Goal: Information Seeking & Learning: Learn about a topic

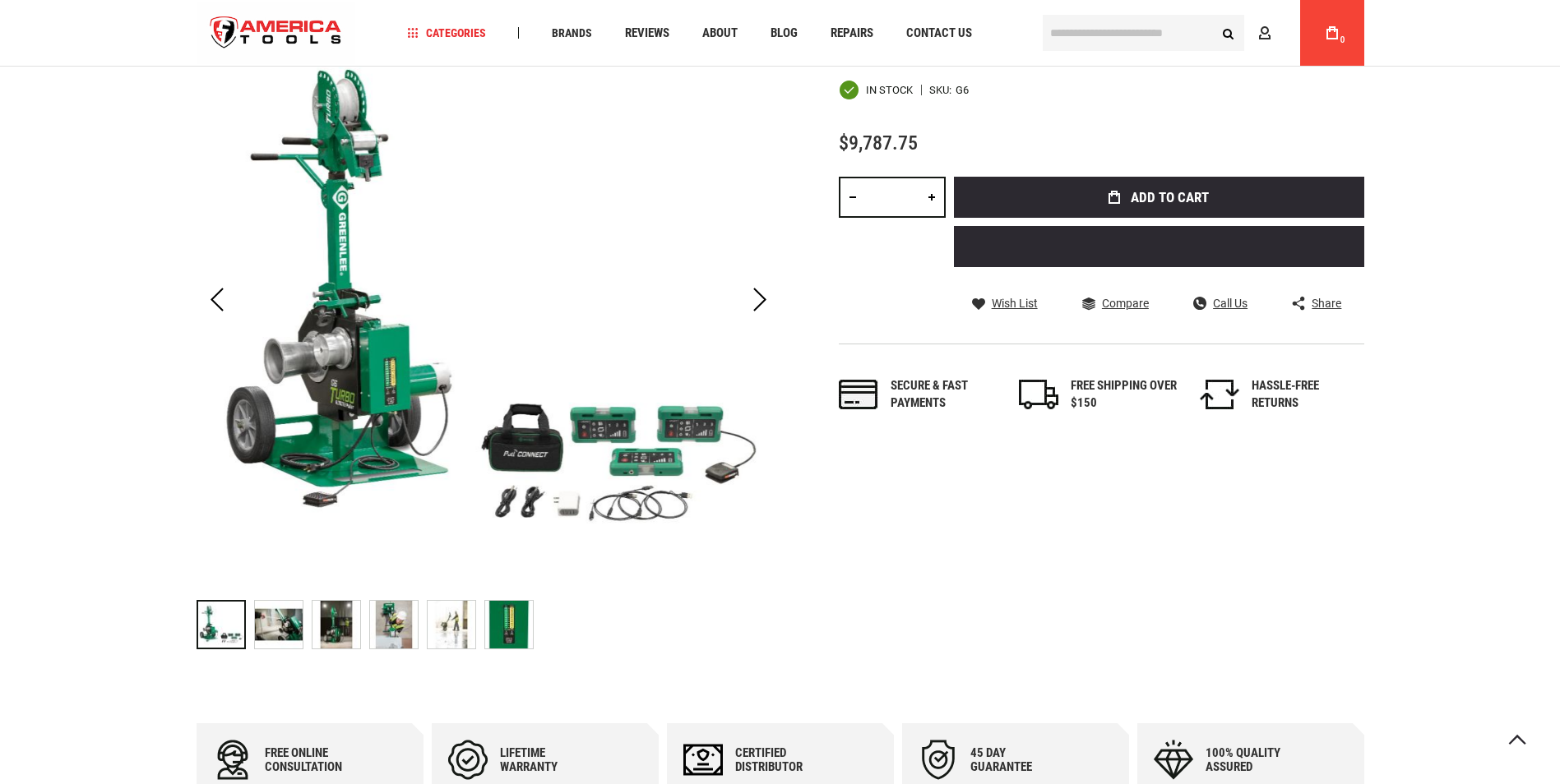
scroll to position [247, 0]
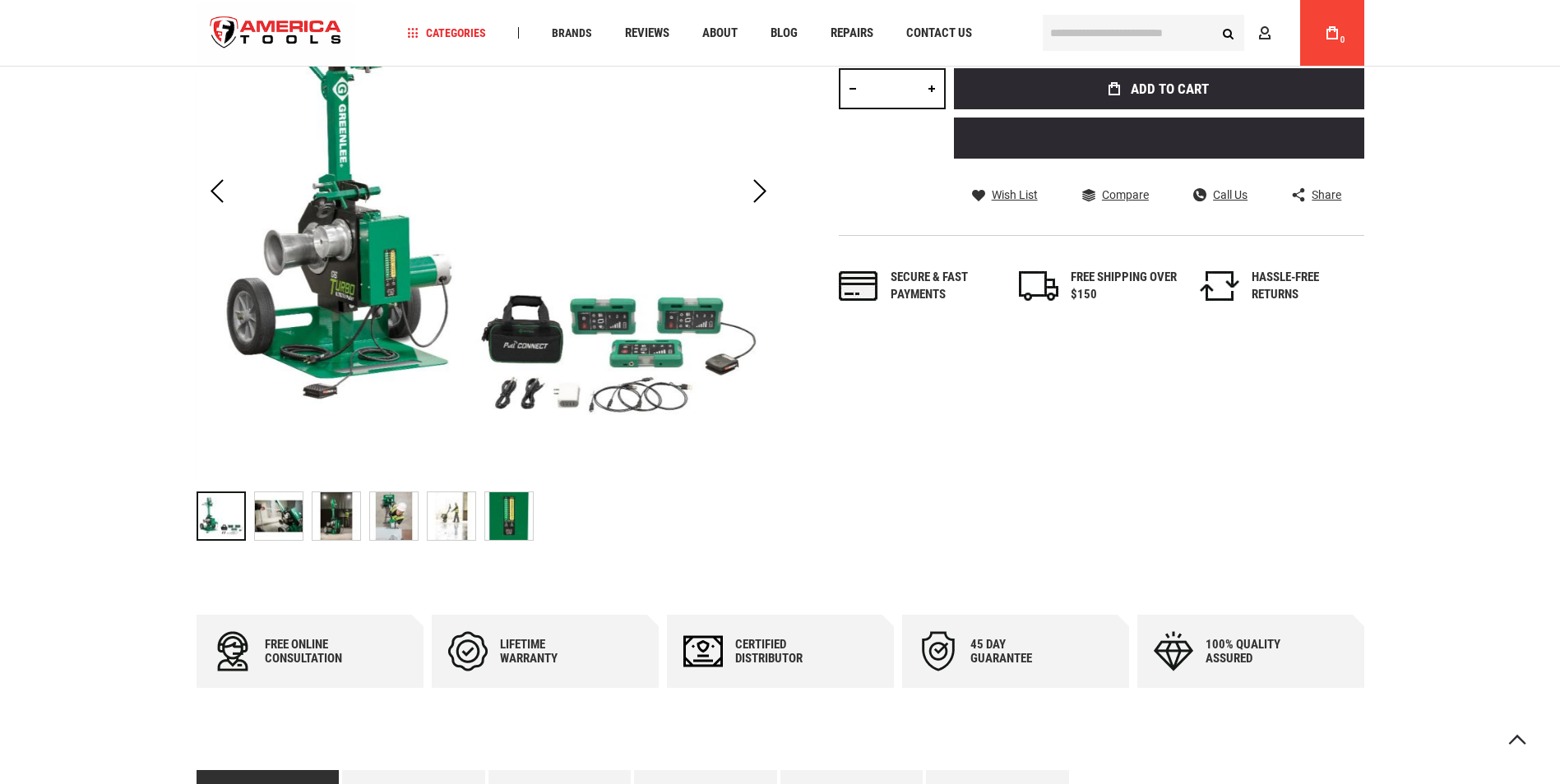
click at [259, 516] on img "GREENLEE G6 G6 TURBO™ 6000 LB CABLE PULLER" at bounding box center [279, 516] width 48 height 48
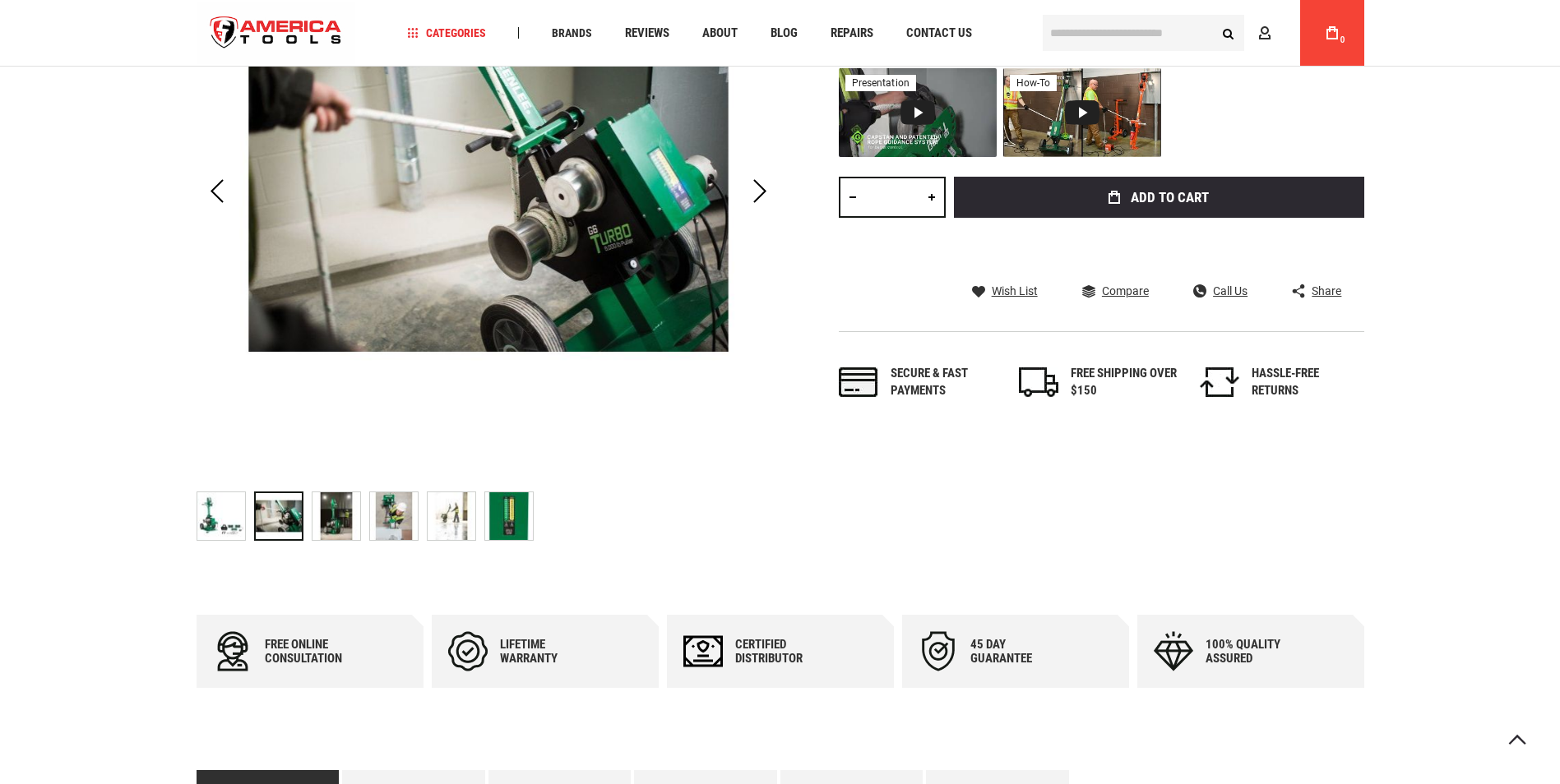
click at [350, 521] on img "GREENLEE G6 G6 TURBO™ 6000 LB CABLE PULLER" at bounding box center [336, 516] width 48 height 48
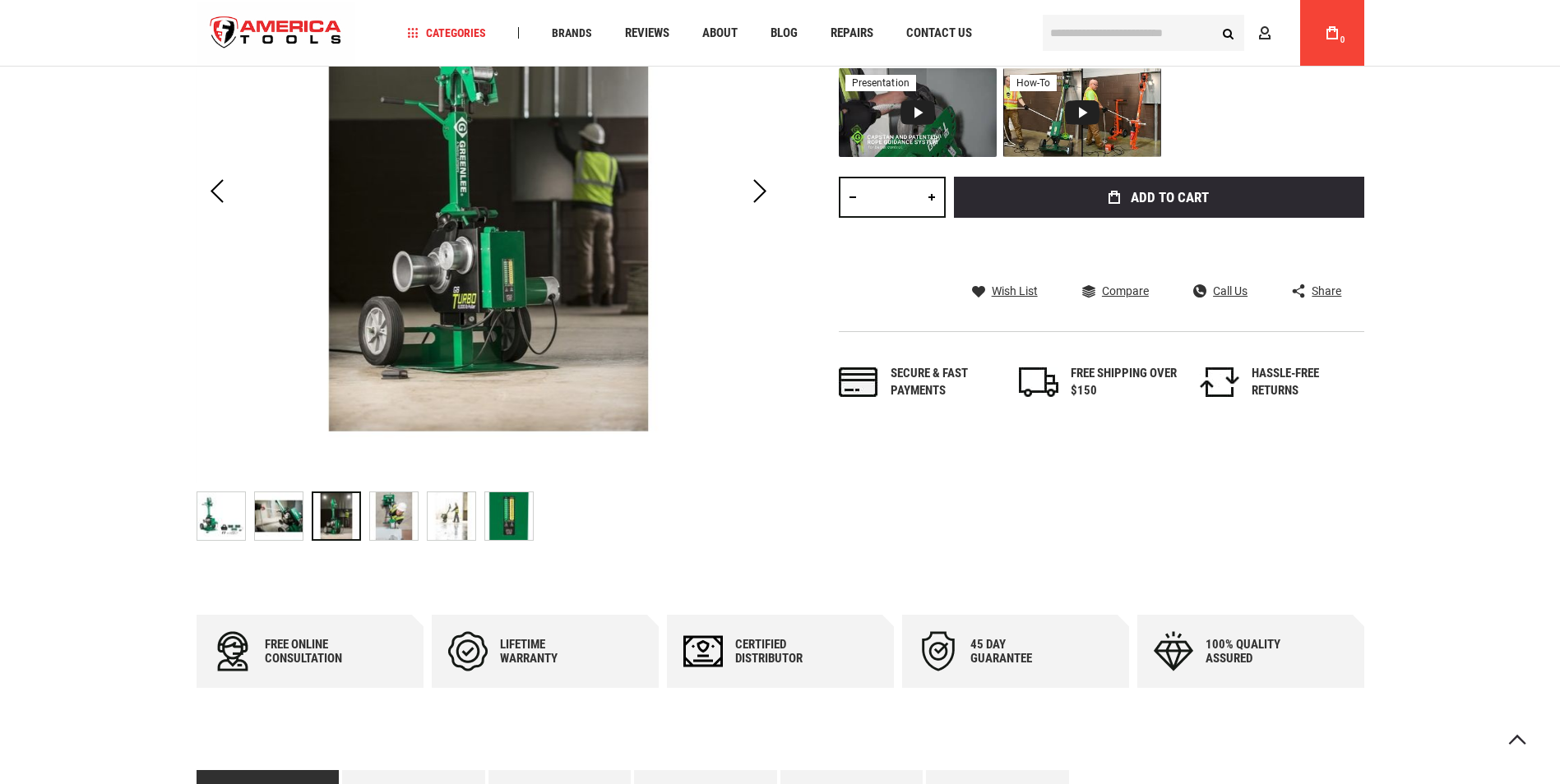
click at [388, 507] on img "GREENLEE G6 G6 TURBO™ 6000 LB CABLE PULLER" at bounding box center [394, 516] width 48 height 48
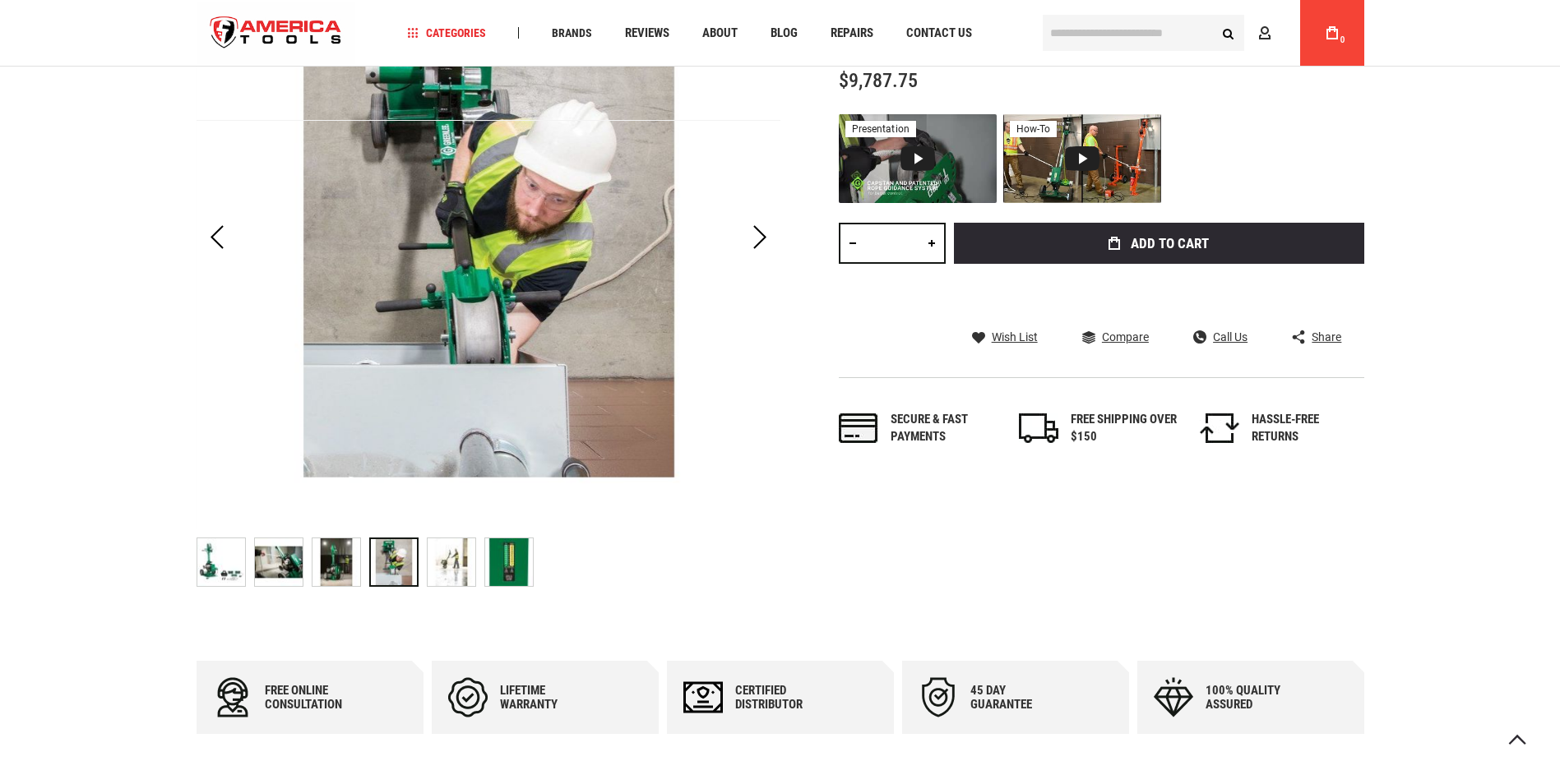
scroll to position [164, 0]
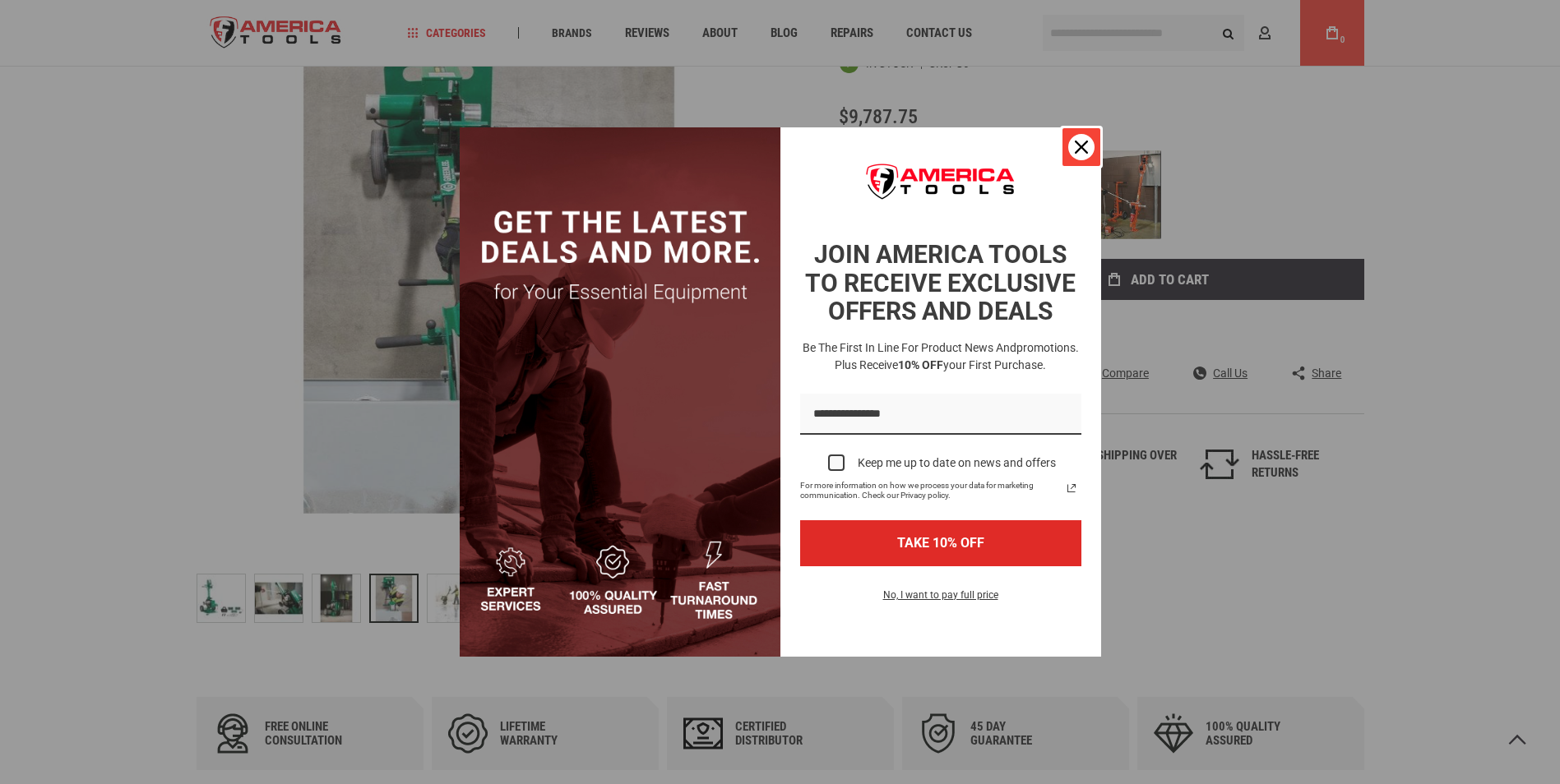
click at [1083, 140] on icon "close icon" at bounding box center [1081, 147] width 13 height 13
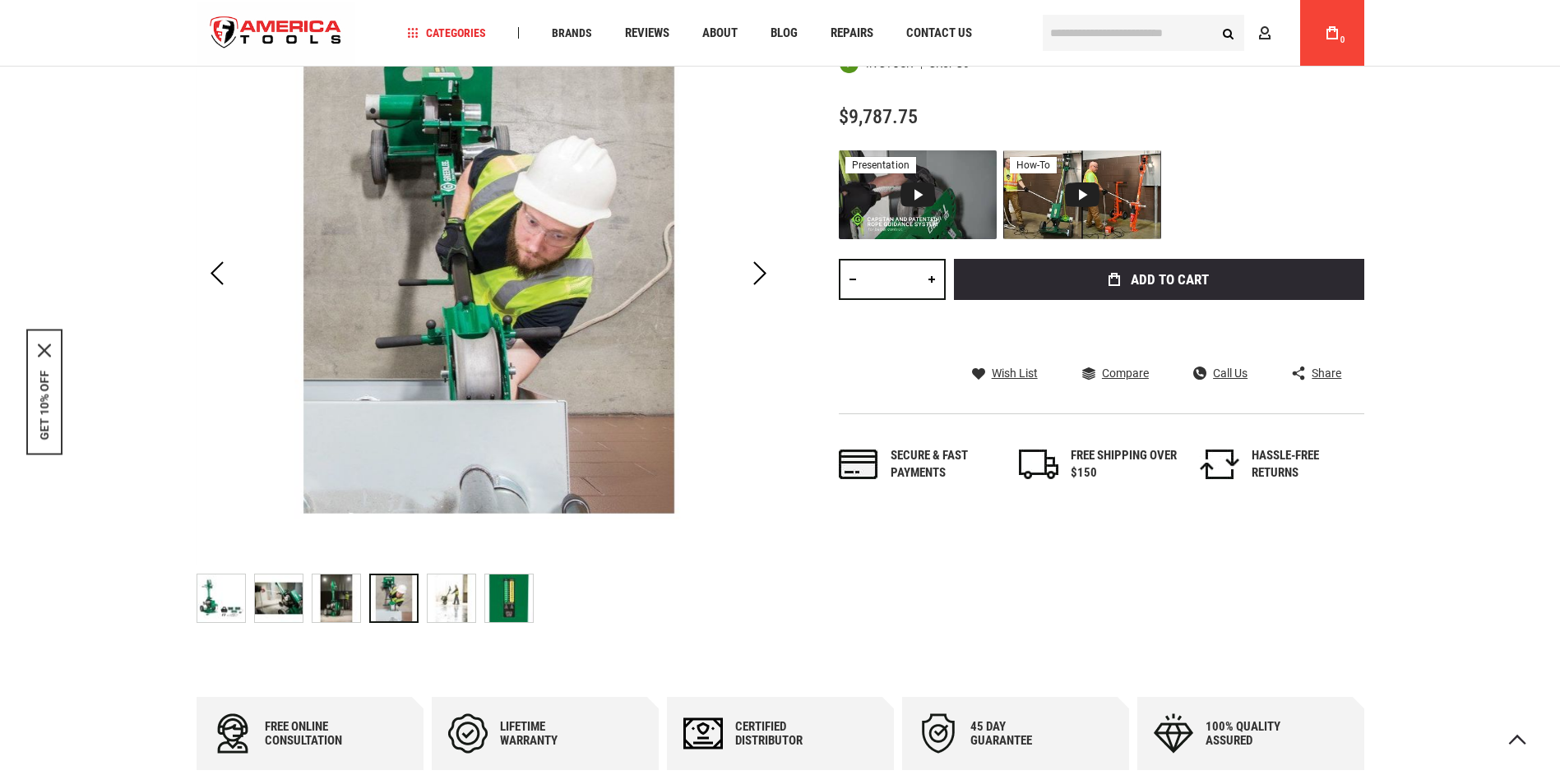
click at [455, 588] on img "GREENLEE G6 G6 TURBO™ 6000 LB CABLE PULLER" at bounding box center [452, 599] width 48 height 48
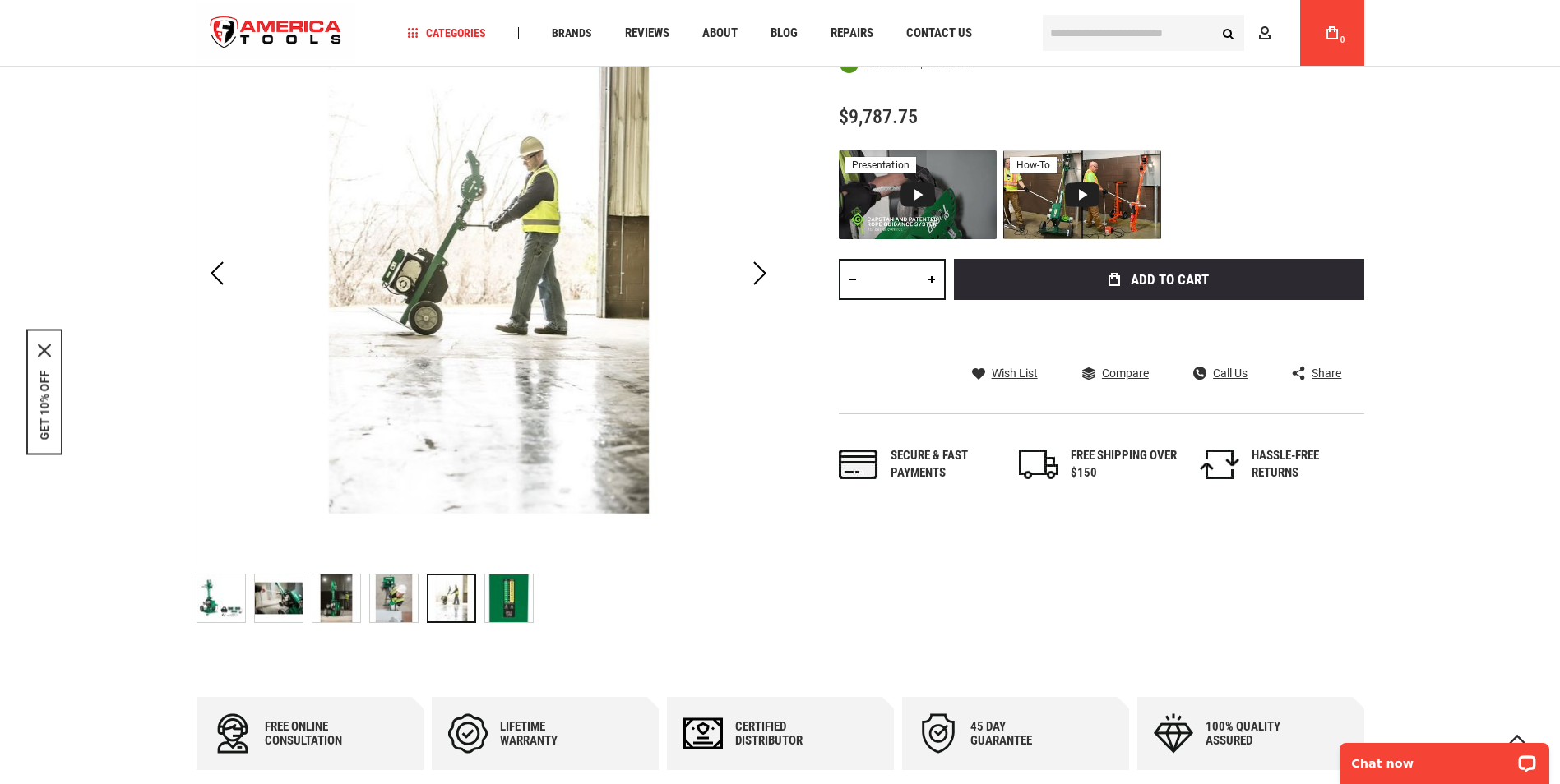
scroll to position [0, 0]
click at [521, 595] on img "GREENLEE G6 G6 TURBO™ 6000 LB CABLE PULLER" at bounding box center [509, 599] width 48 height 48
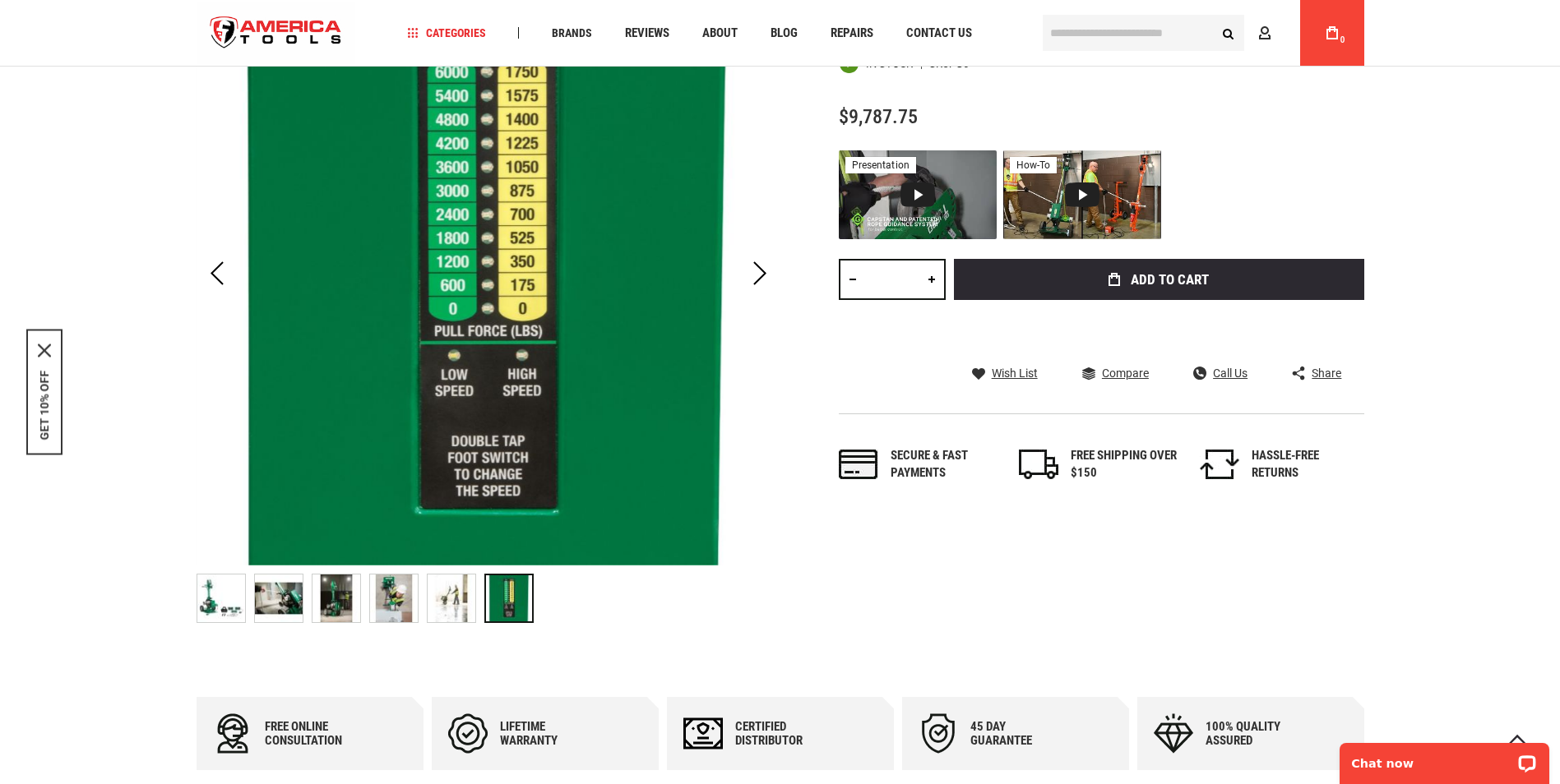
click at [443, 588] on img "GREENLEE G6 G6 TURBO™ 6000 LB CABLE PULLER" at bounding box center [452, 599] width 48 height 48
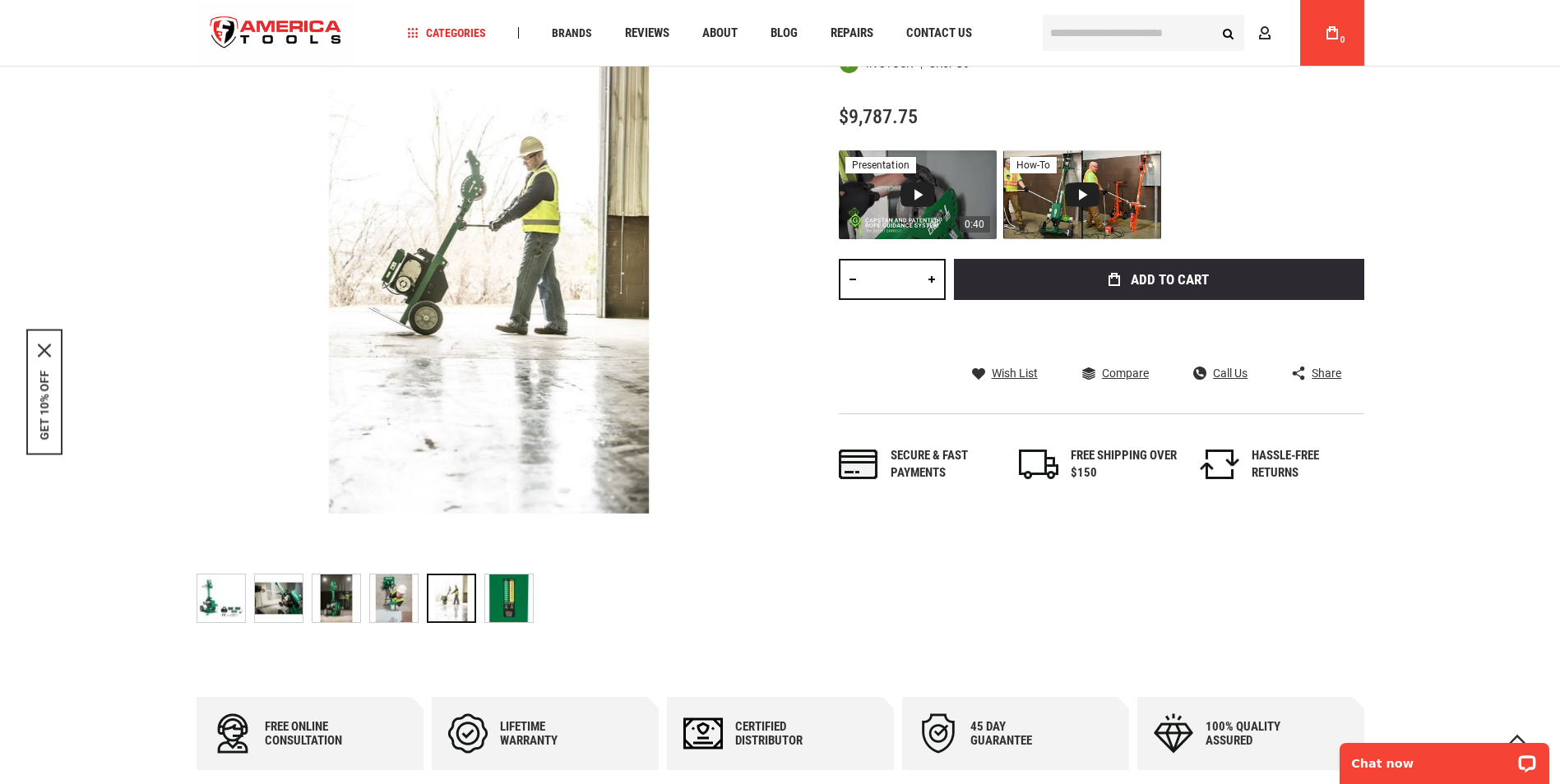
click at [915, 183] on div "Video 1: Greenlee G6 TURBO™ 6,000 lb Cable Puller" at bounding box center [918, 195] width 35 height 25
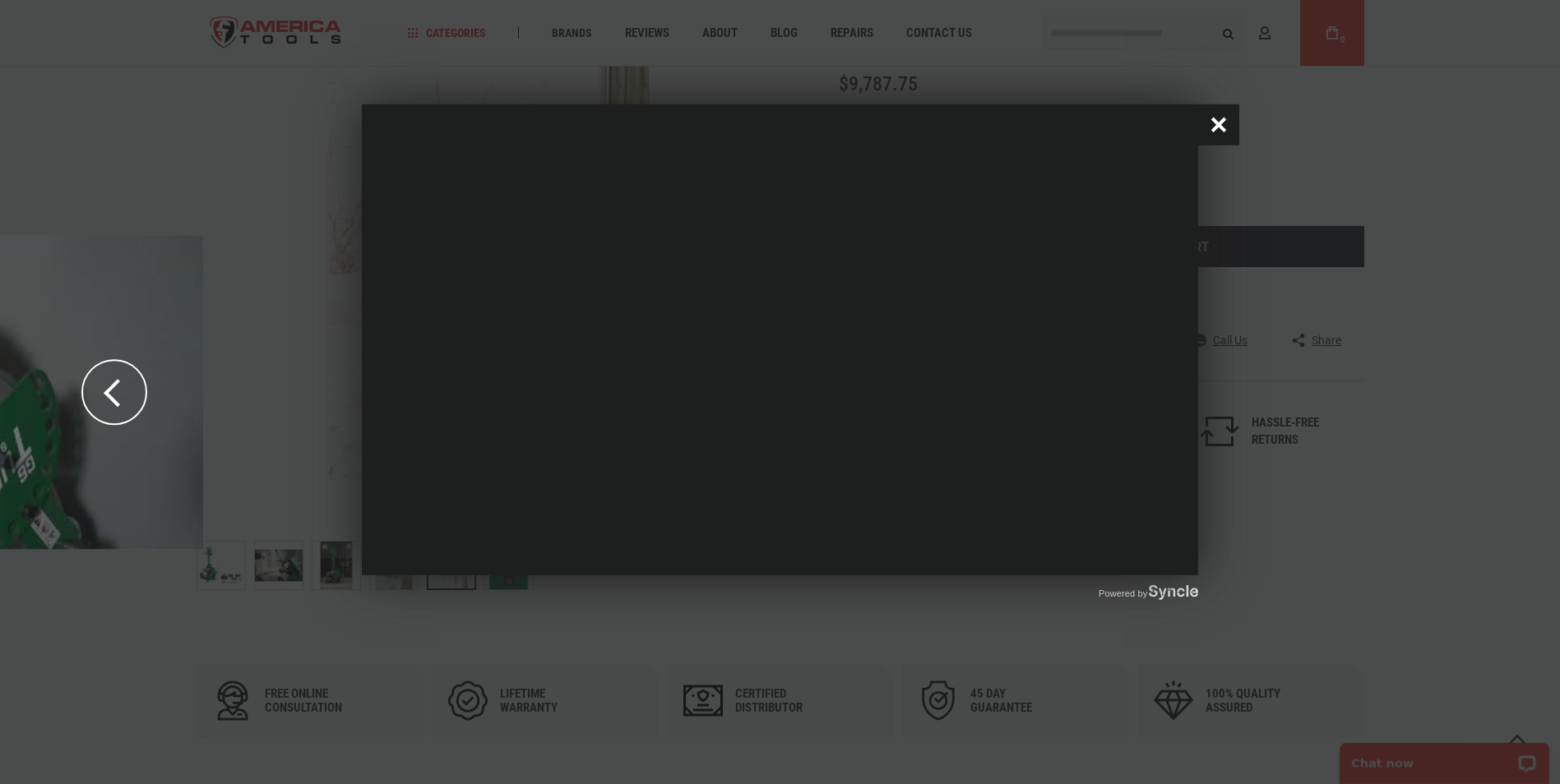
click at [1209, 114] on button "Close popup window" at bounding box center [1218, 125] width 41 height 41
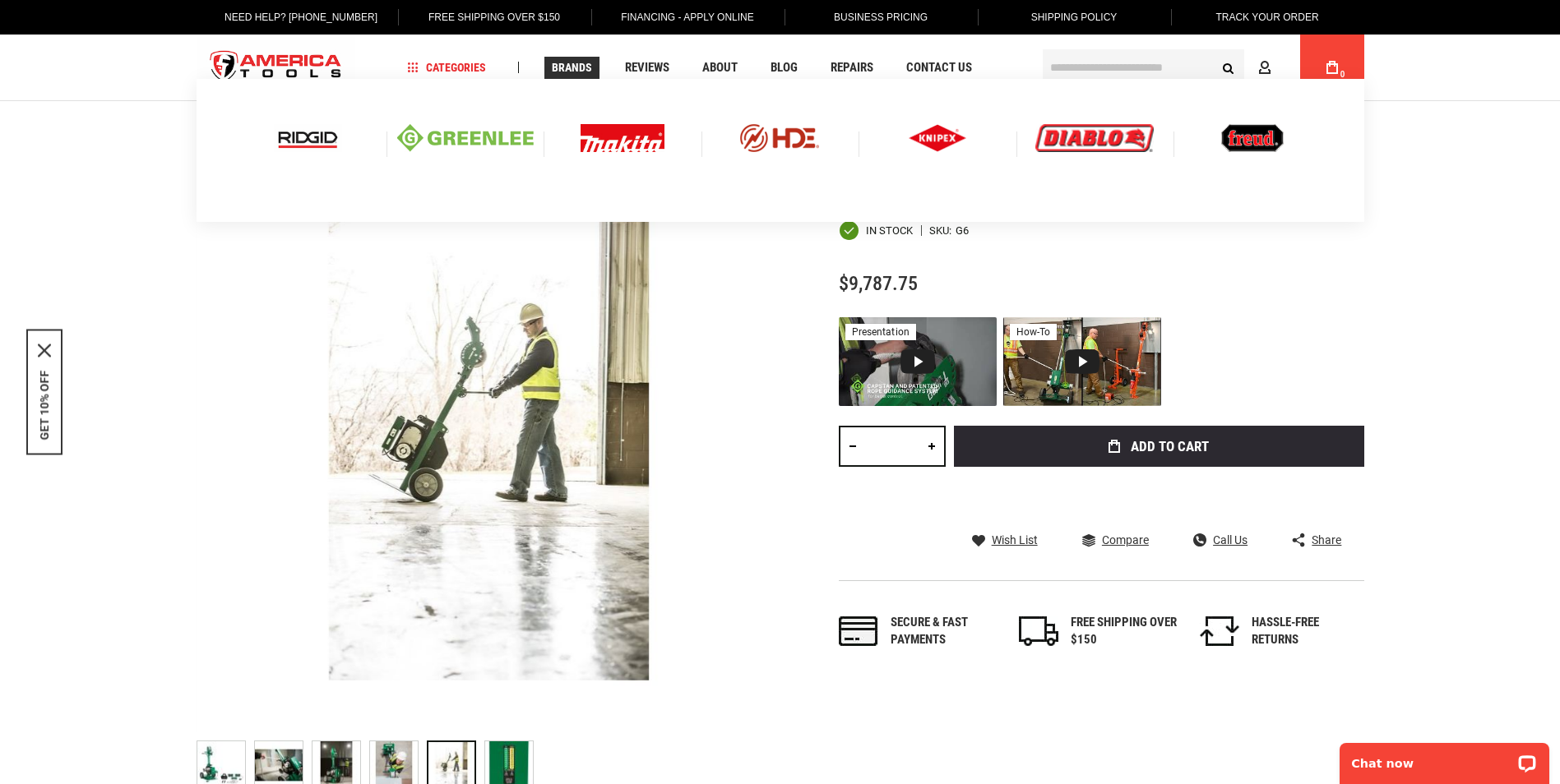
click at [487, 141] on img at bounding box center [466, 138] width 137 height 28
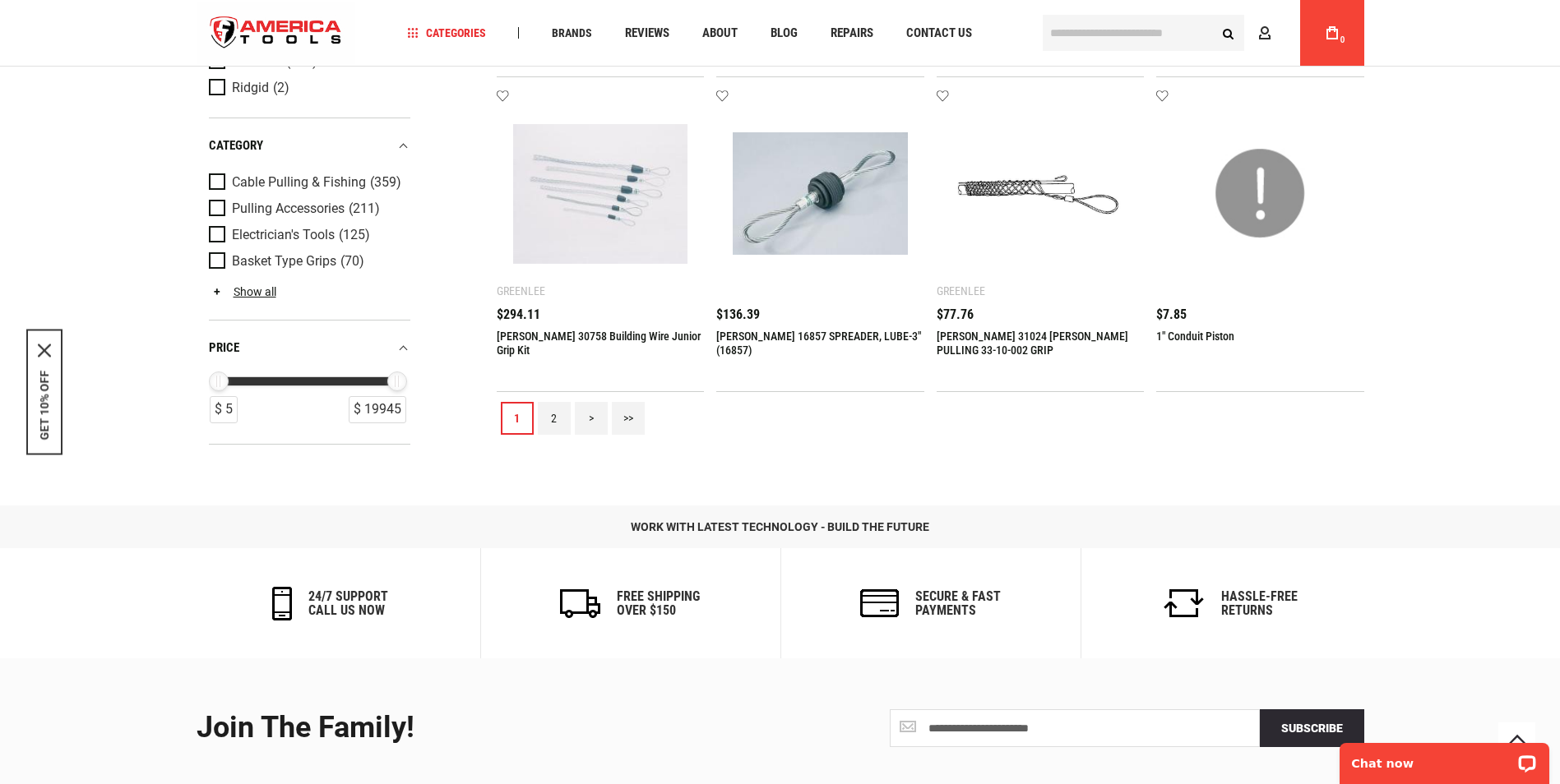
scroll to position [1891, 0]
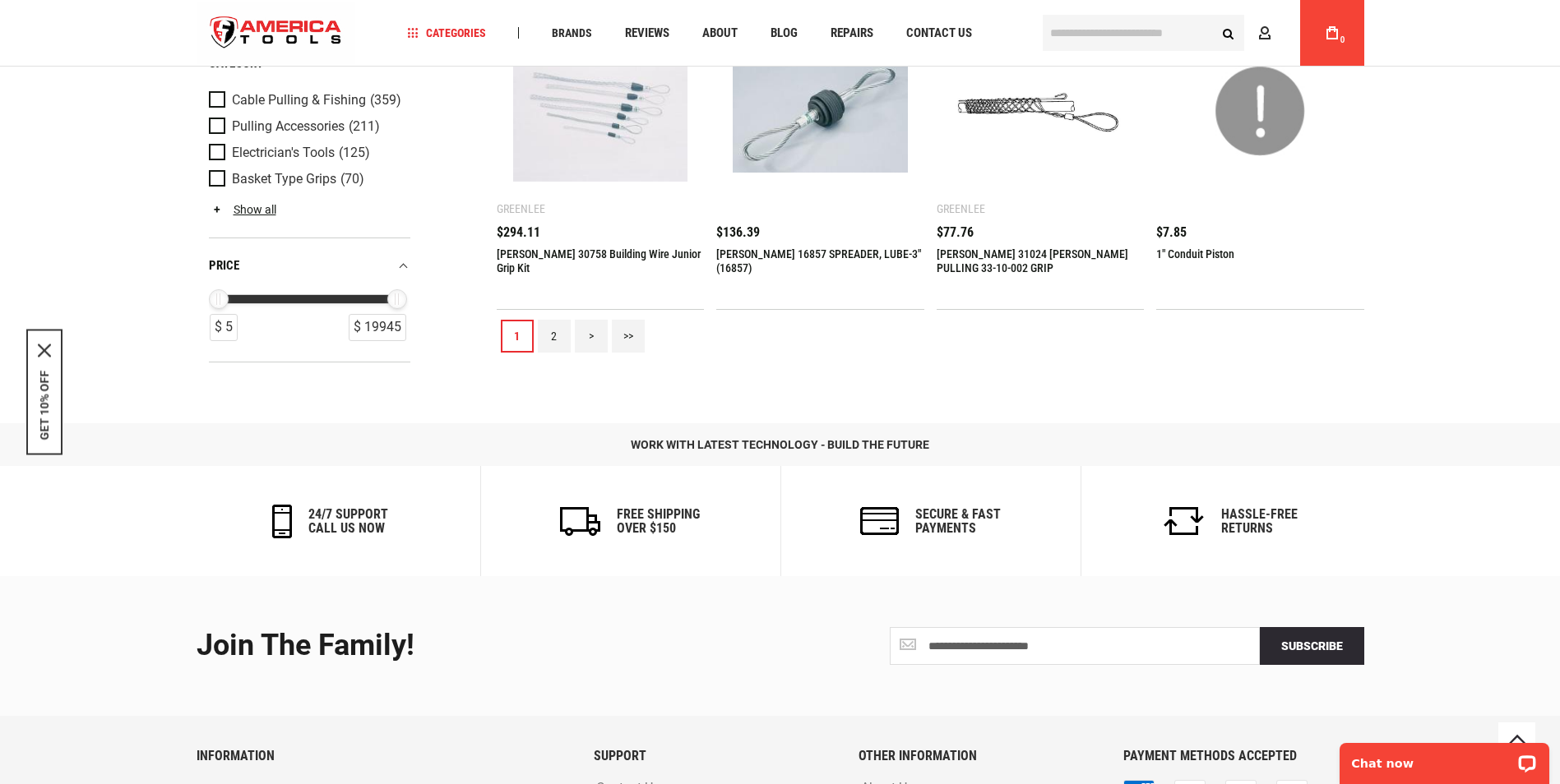
click at [550, 326] on link "2" at bounding box center [555, 336] width 33 height 33
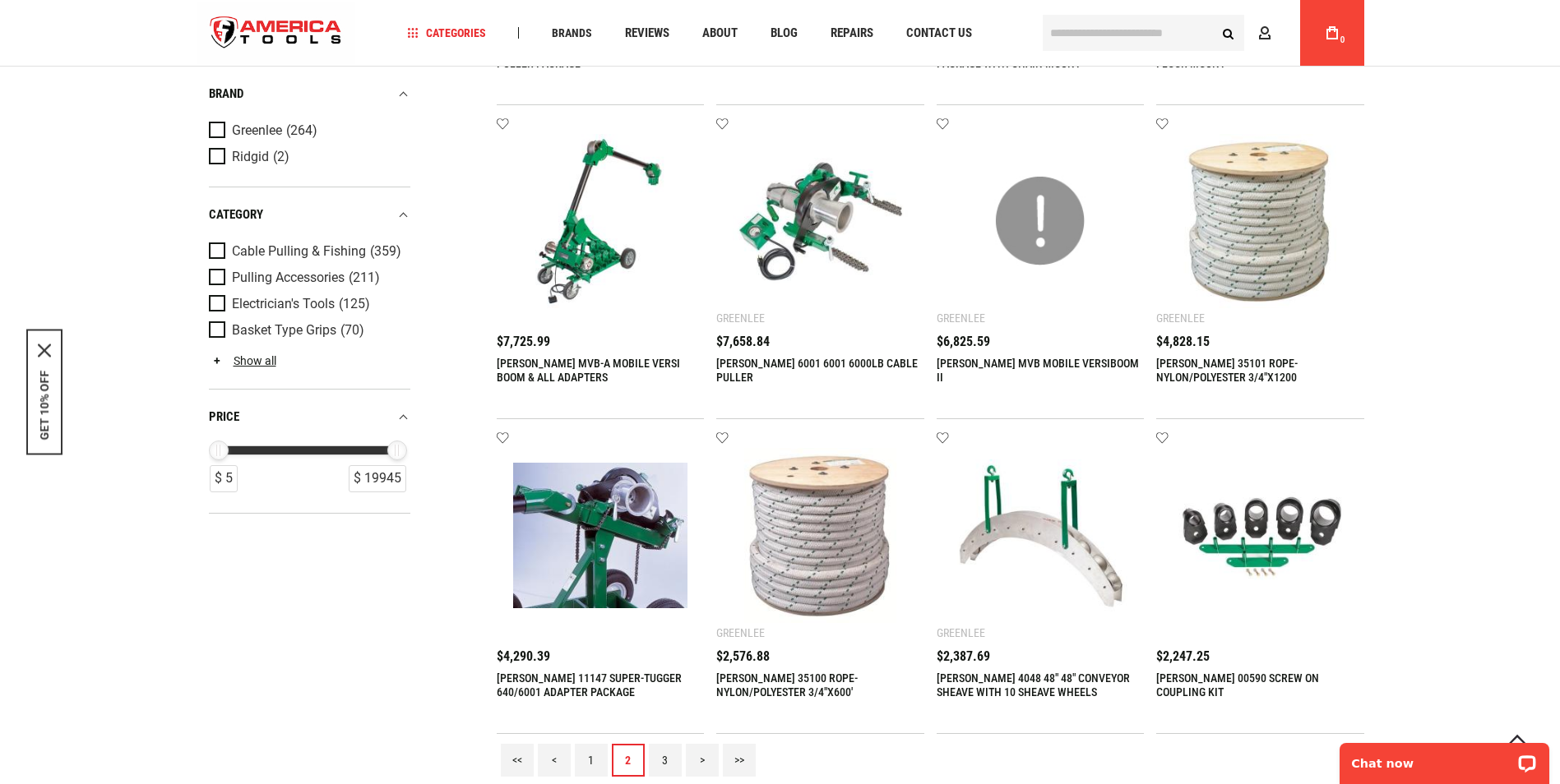
scroll to position [1562, 0]
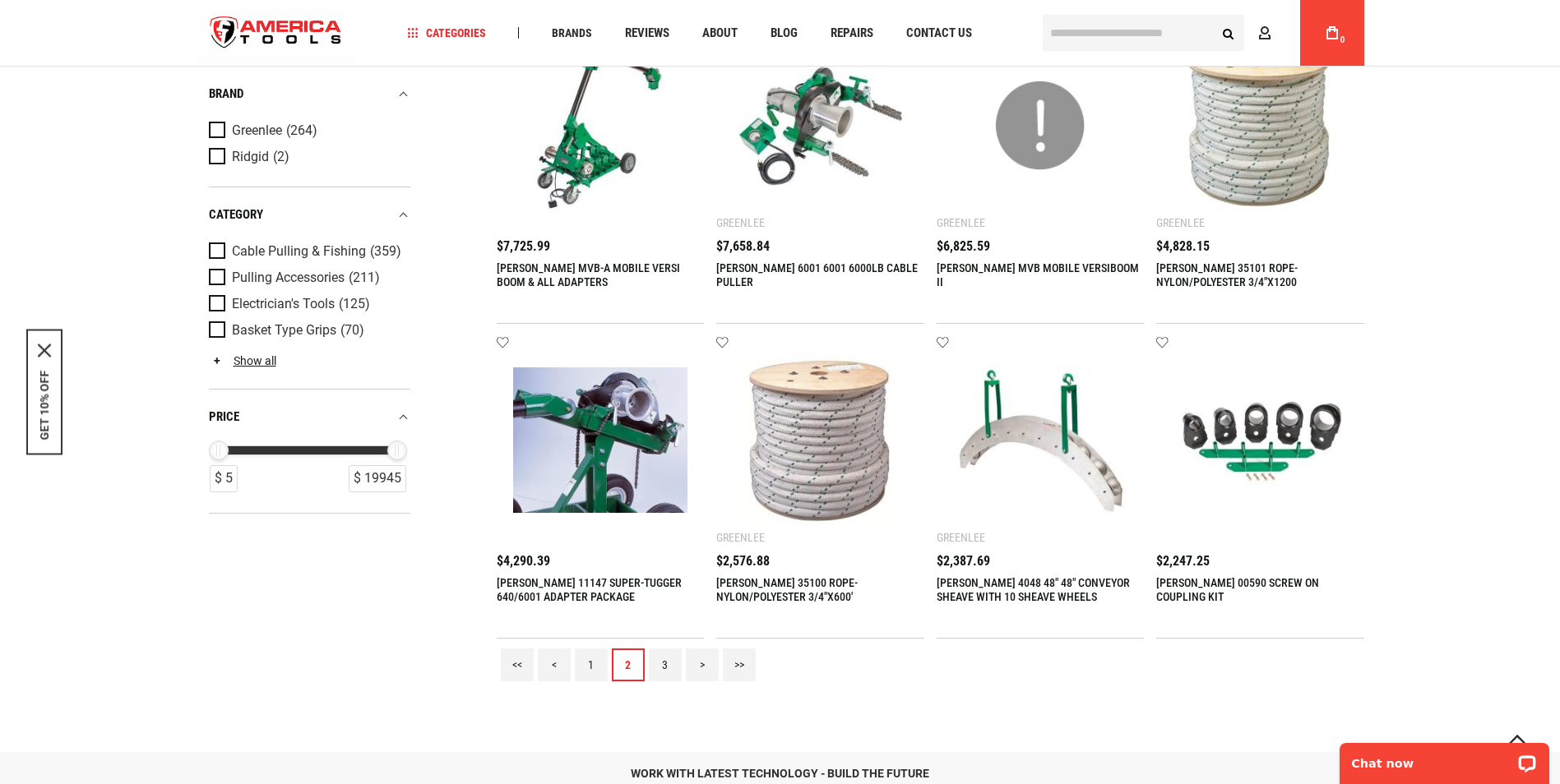
click at [661, 663] on link "3" at bounding box center [666, 666] width 33 height 33
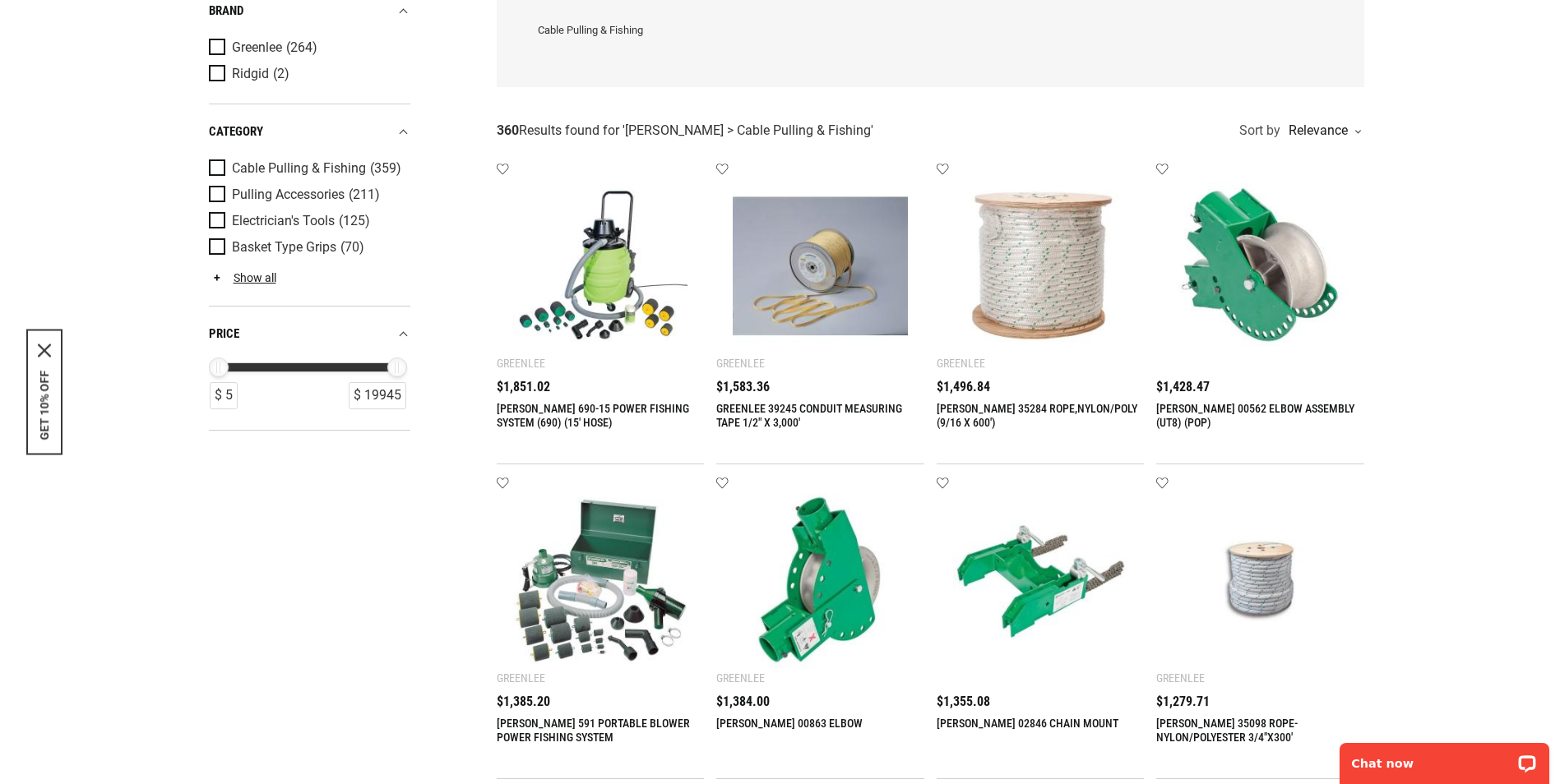
scroll to position [0, 0]
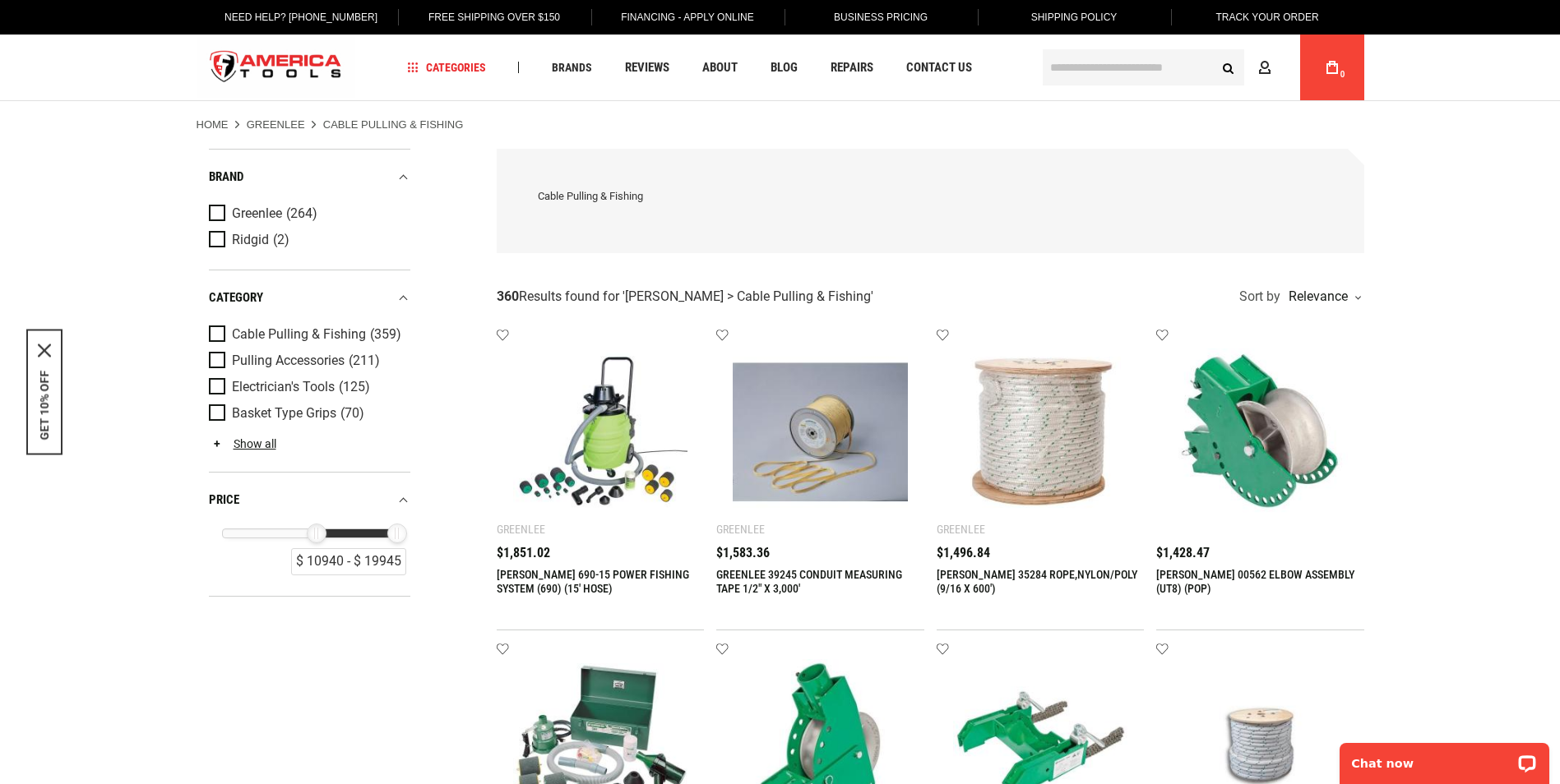
drag, startPoint x: 223, startPoint y: 529, endPoint x: 320, endPoint y: 530, distance: 97.0
click at [320, 530] on div "$ 10940" at bounding box center [316, 532] width 19 height 19
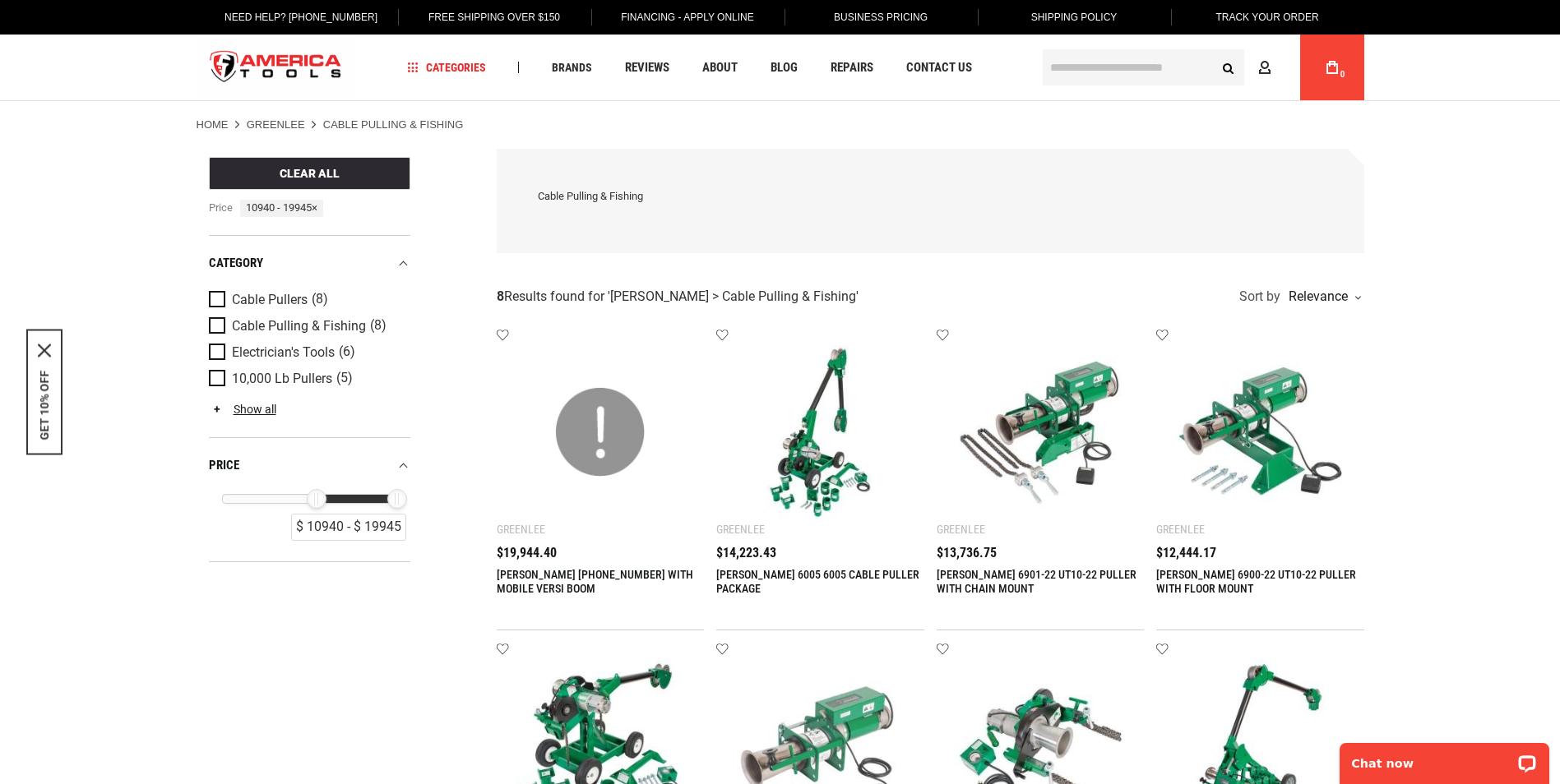
click at [831, 466] on img at bounding box center [820, 432] width 175 height 175
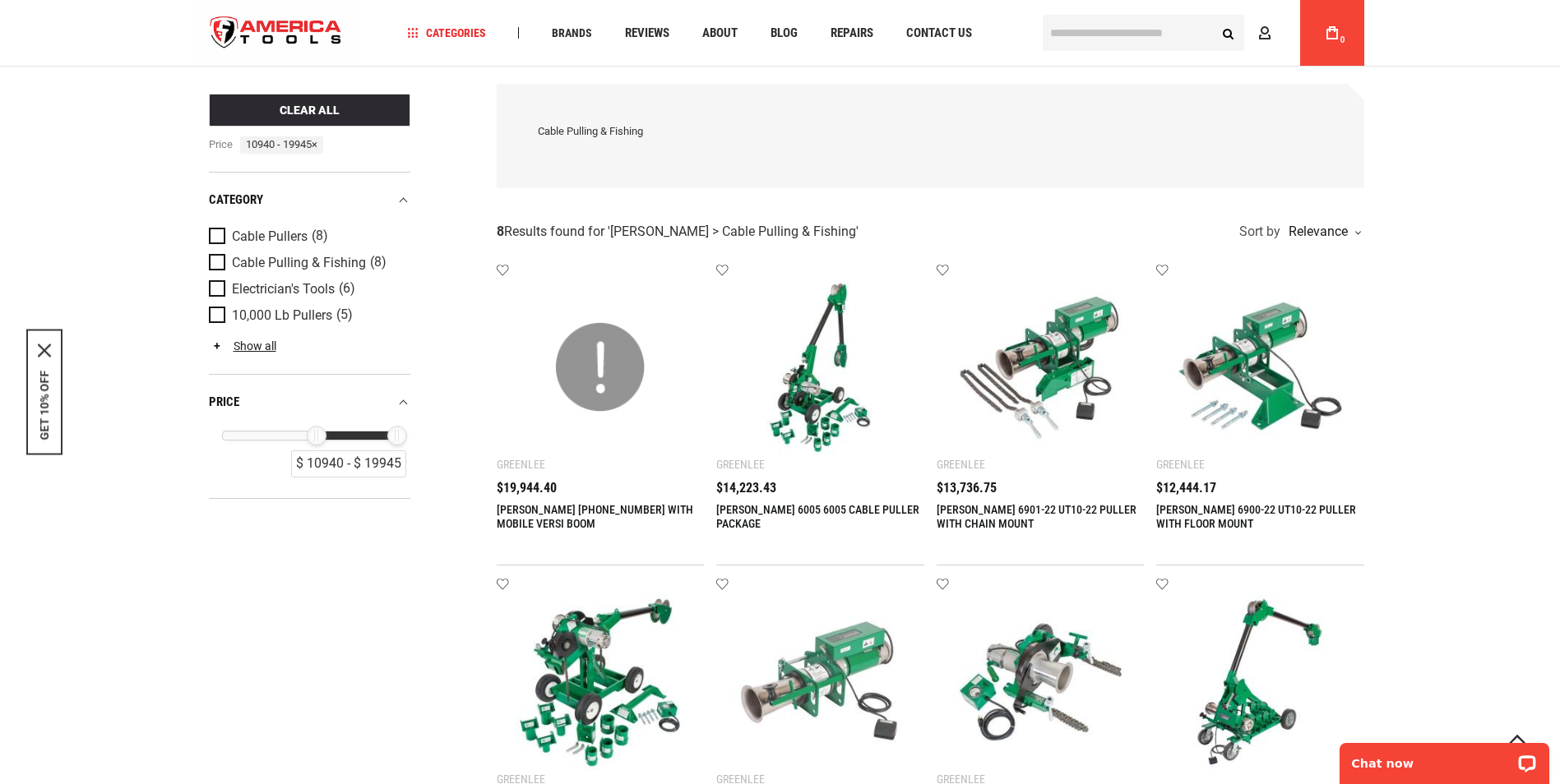
scroll to position [329, 0]
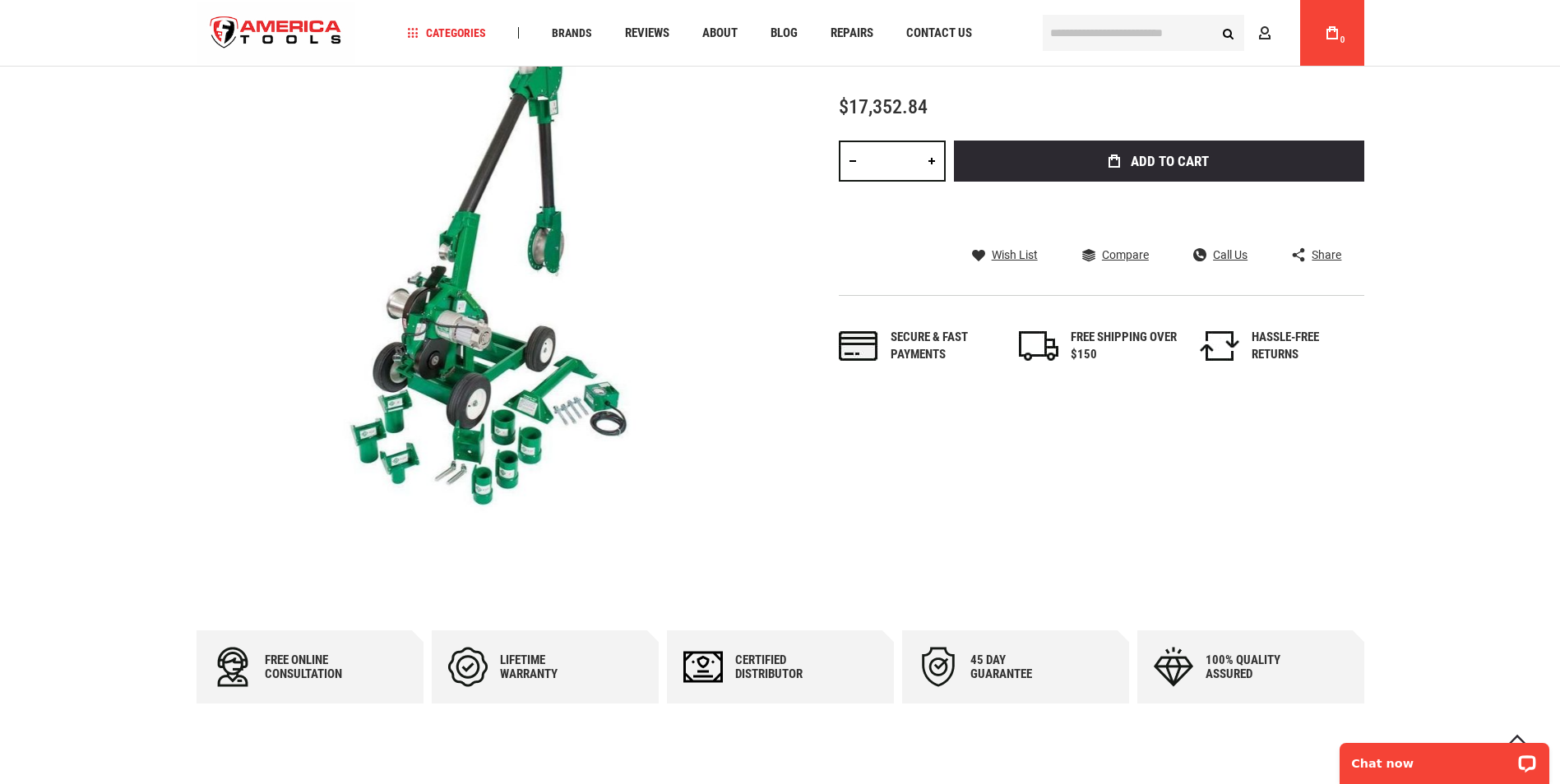
scroll to position [164, 0]
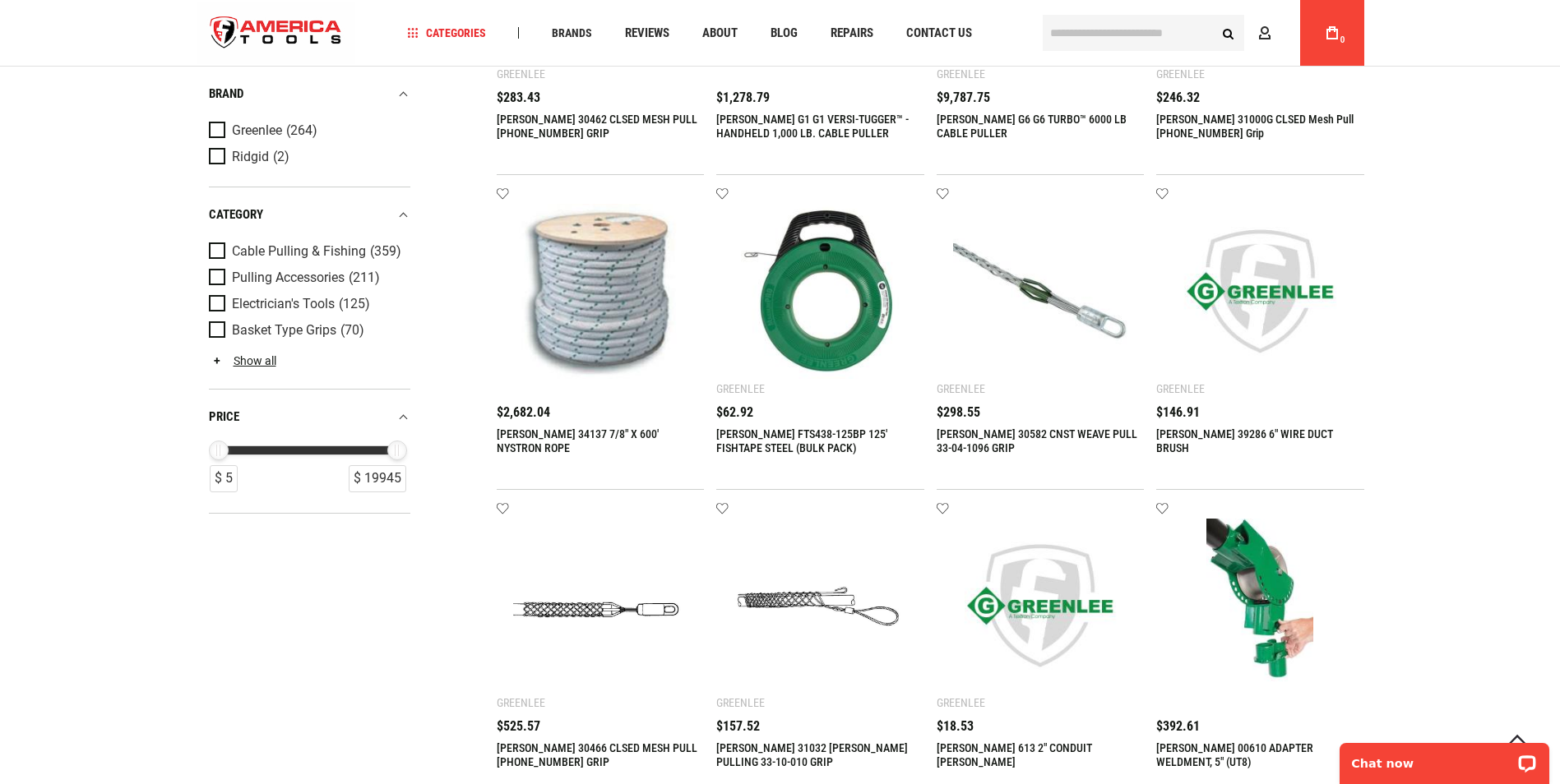
scroll to position [329, 0]
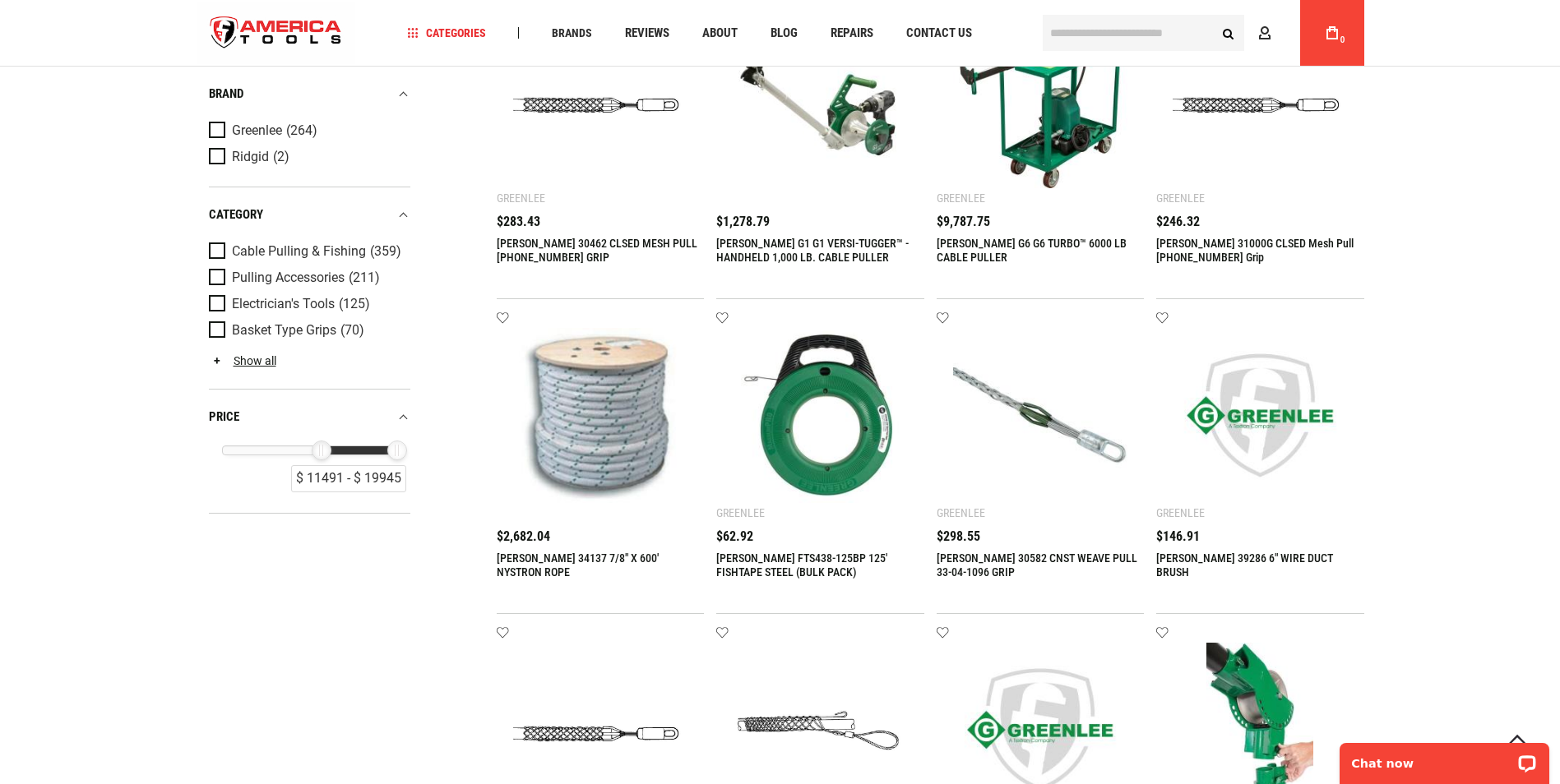
drag, startPoint x: 224, startPoint y: 453, endPoint x: 332, endPoint y: 454, distance: 108.0
click at [327, 455] on div "$ 11491" at bounding box center [320, 450] width 19 height 19
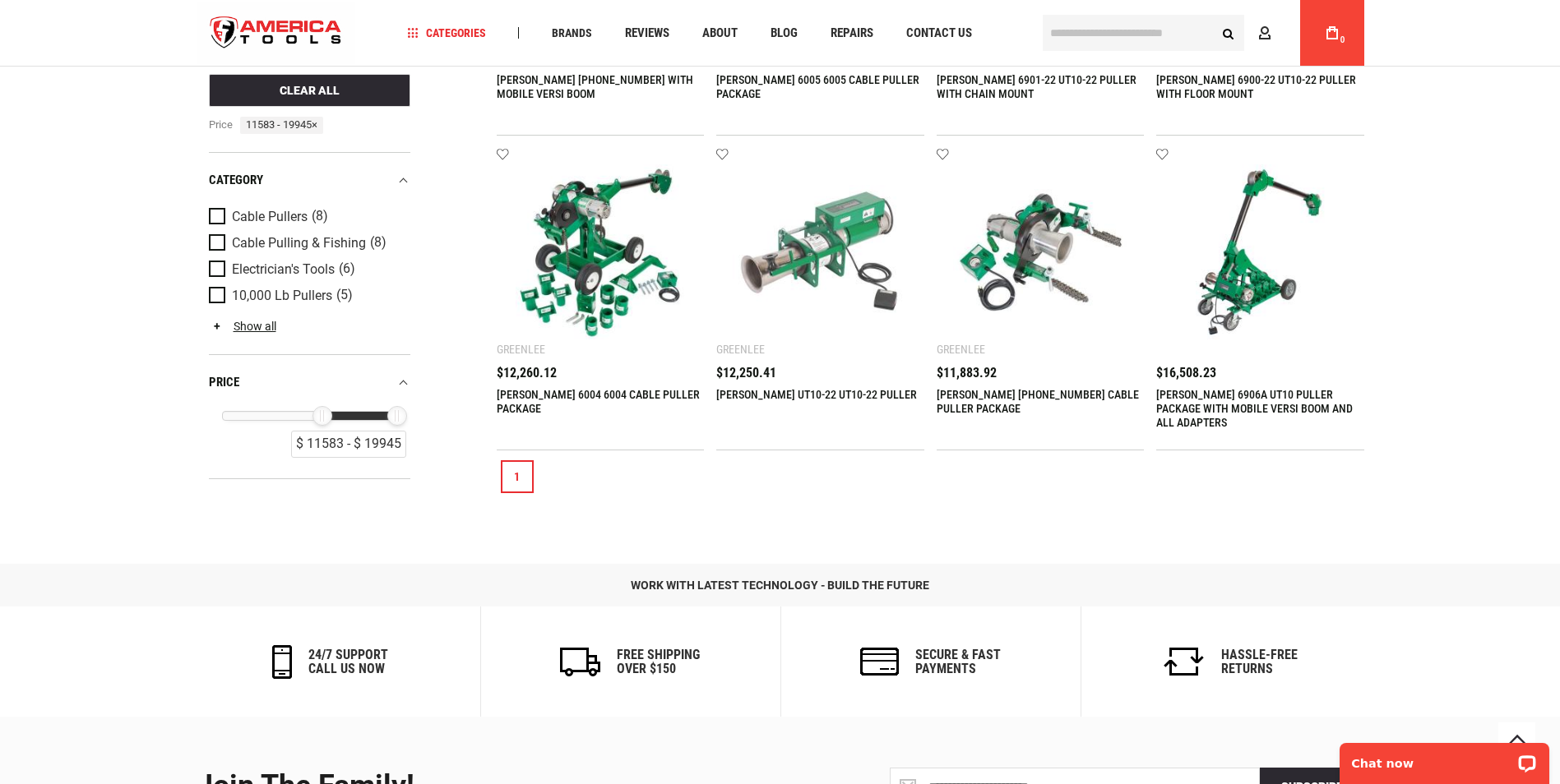
scroll to position [493, 0]
click at [821, 248] on img at bounding box center [820, 251] width 175 height 175
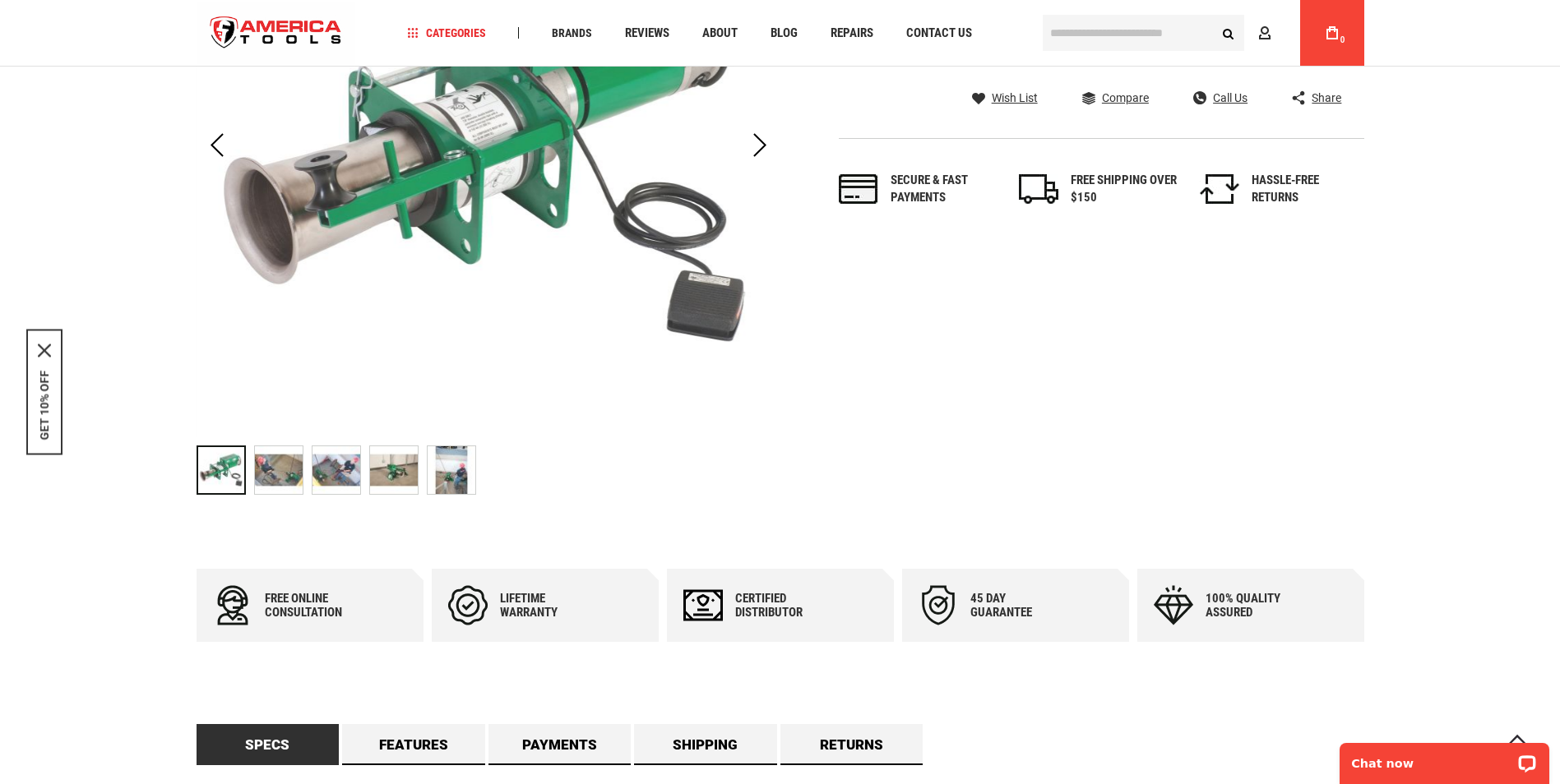
scroll to position [329, 0]
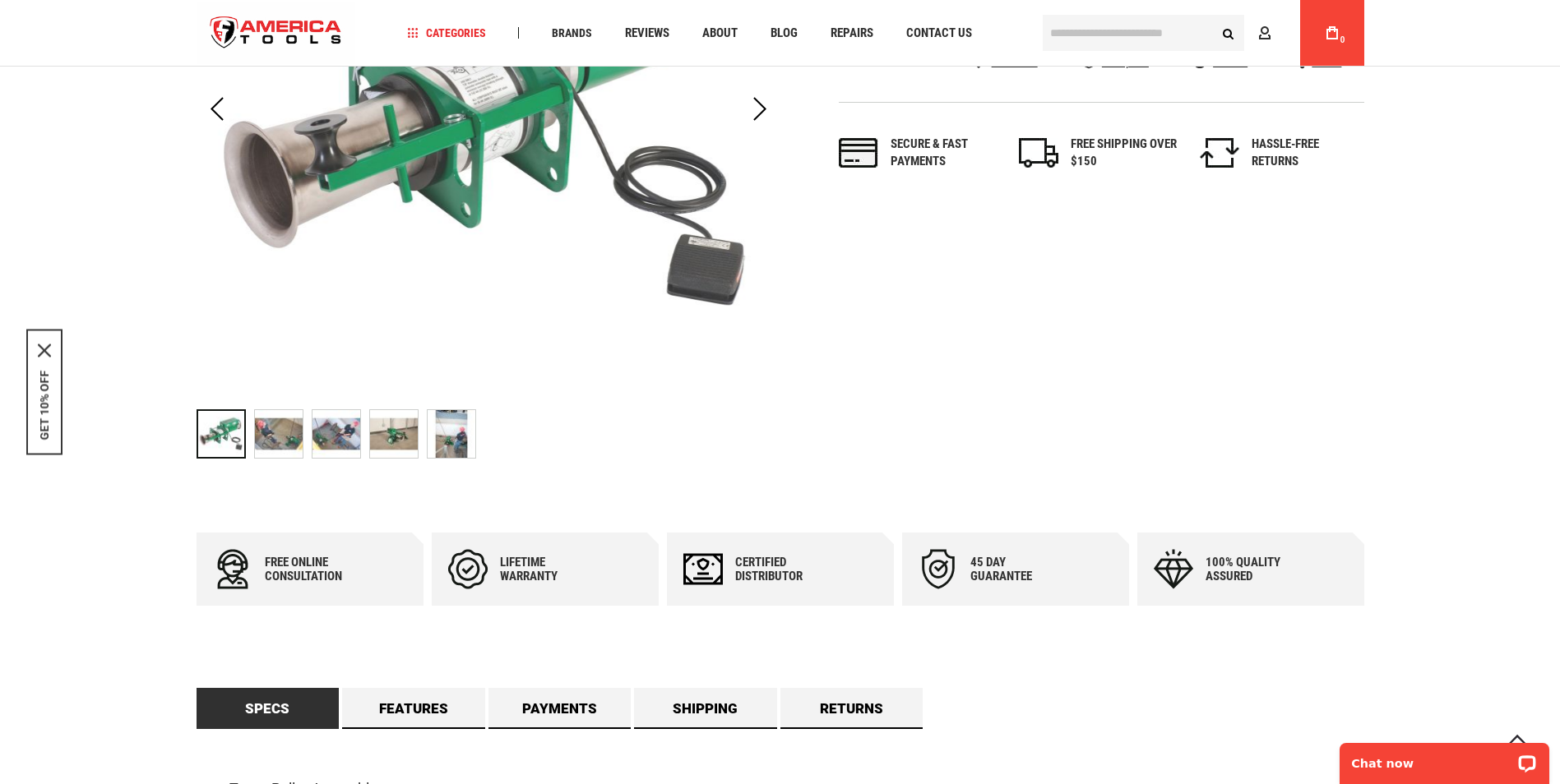
drag, startPoint x: 259, startPoint y: 429, endPoint x: 281, endPoint y: 431, distance: 22.1
click at [262, 431] on img "GREENLEE UT10-22 UT10-22 PULLER" at bounding box center [279, 434] width 48 height 48
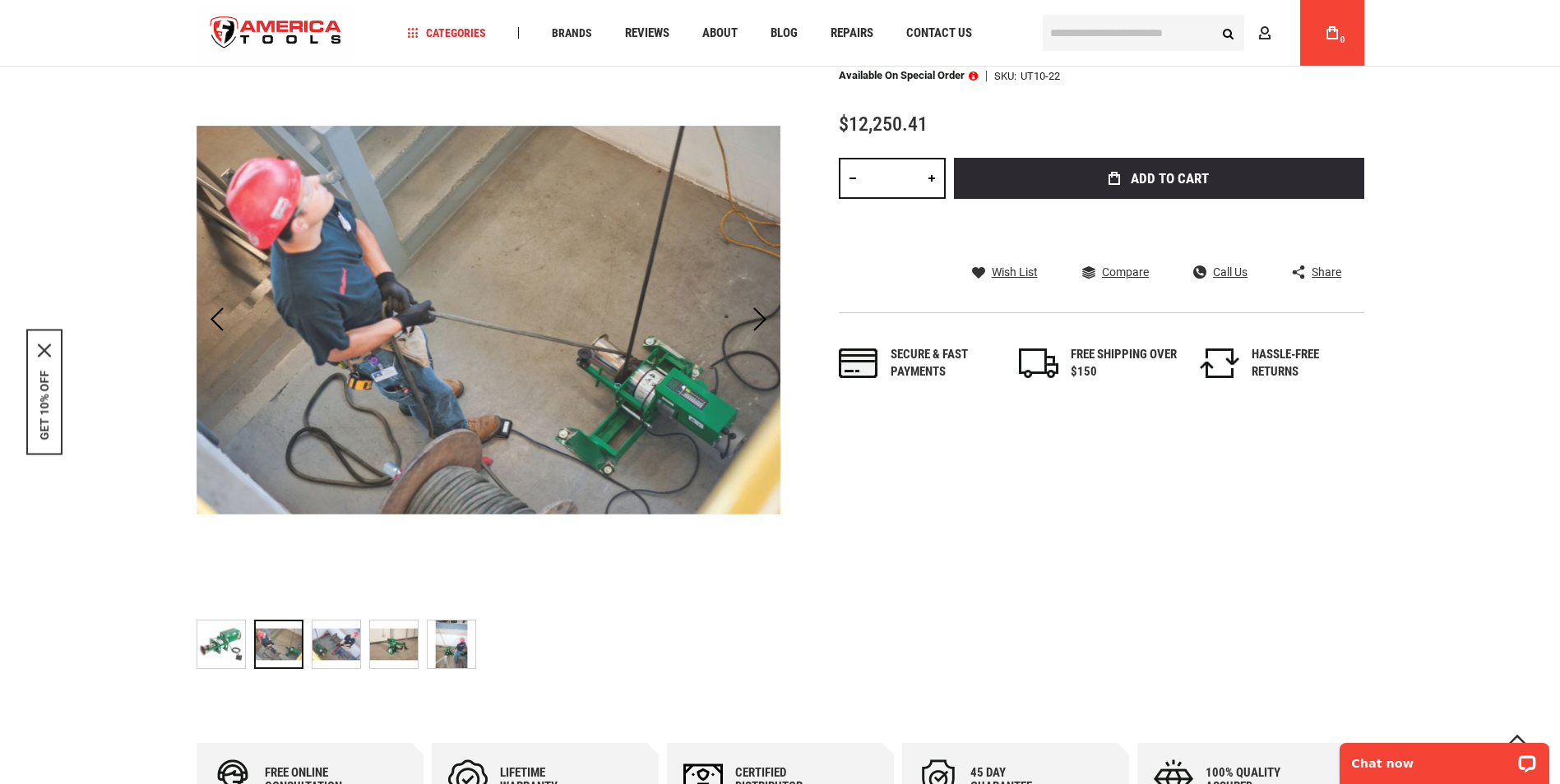
scroll to position [83, 0]
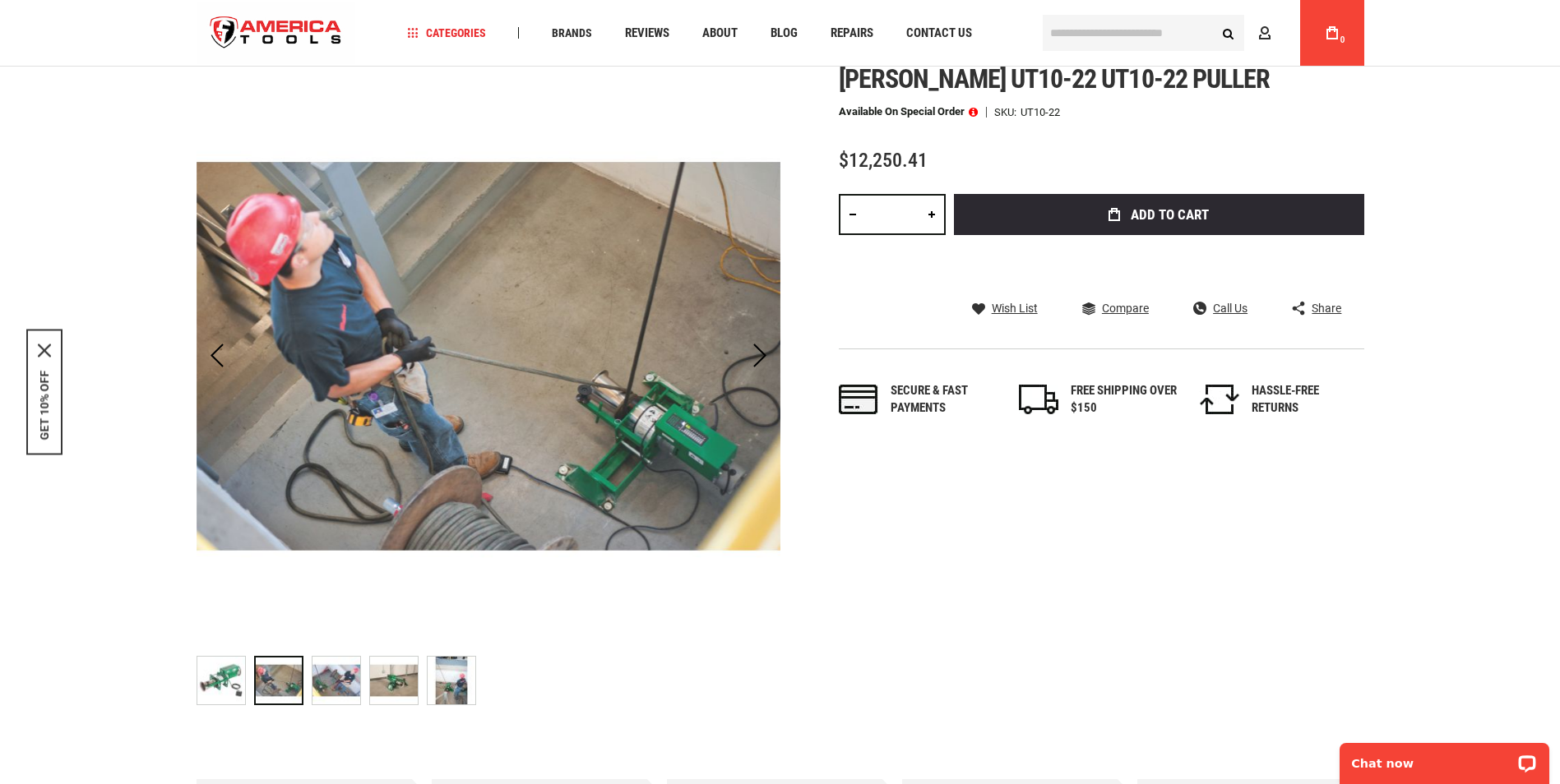
click at [342, 688] on img "GREENLEE UT10-22 UT10-22 PULLER" at bounding box center [336, 681] width 48 height 48
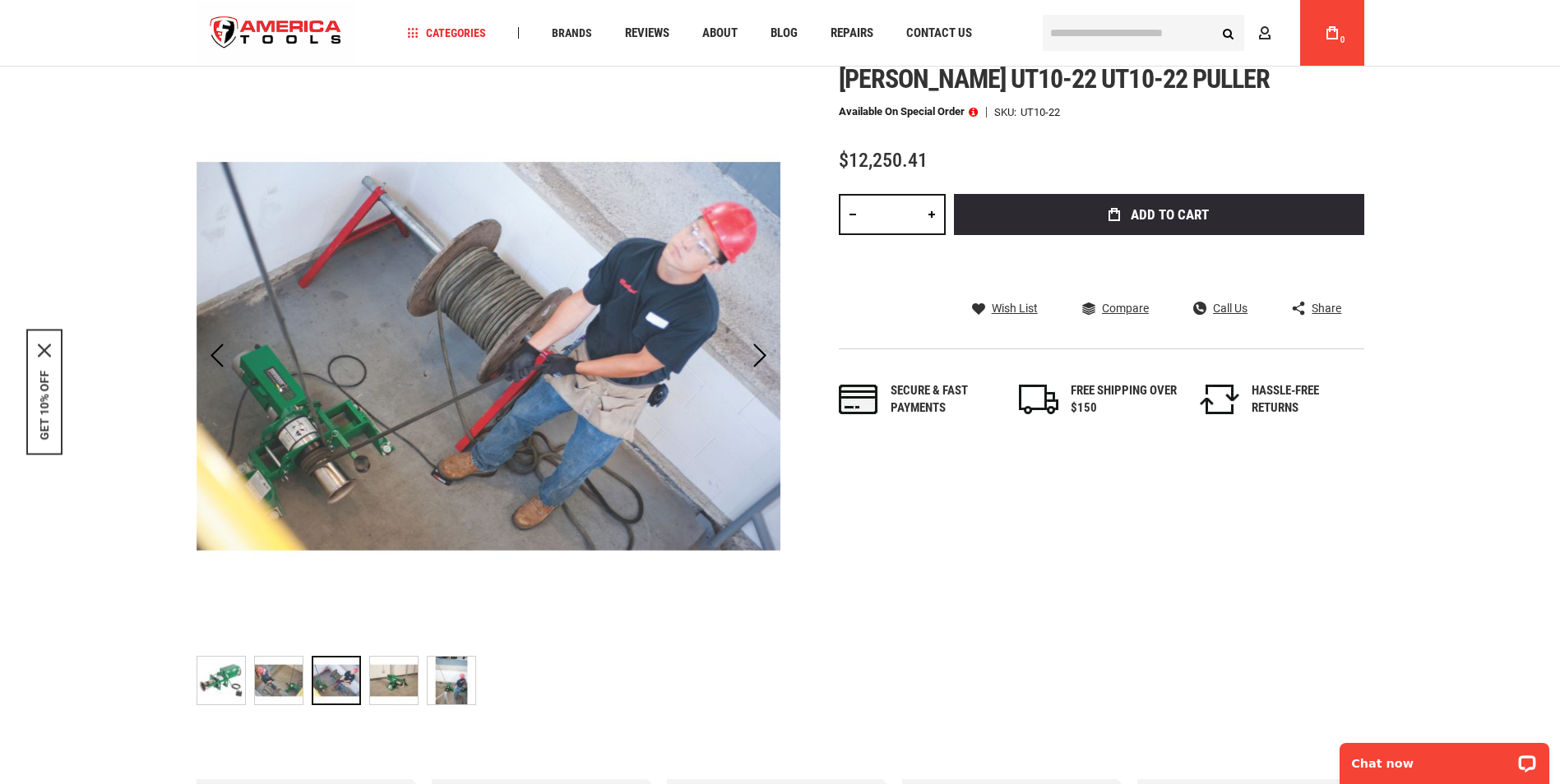
click at [390, 679] on img "GREENLEE UT10-22 UT10-22 PULLER" at bounding box center [394, 681] width 48 height 48
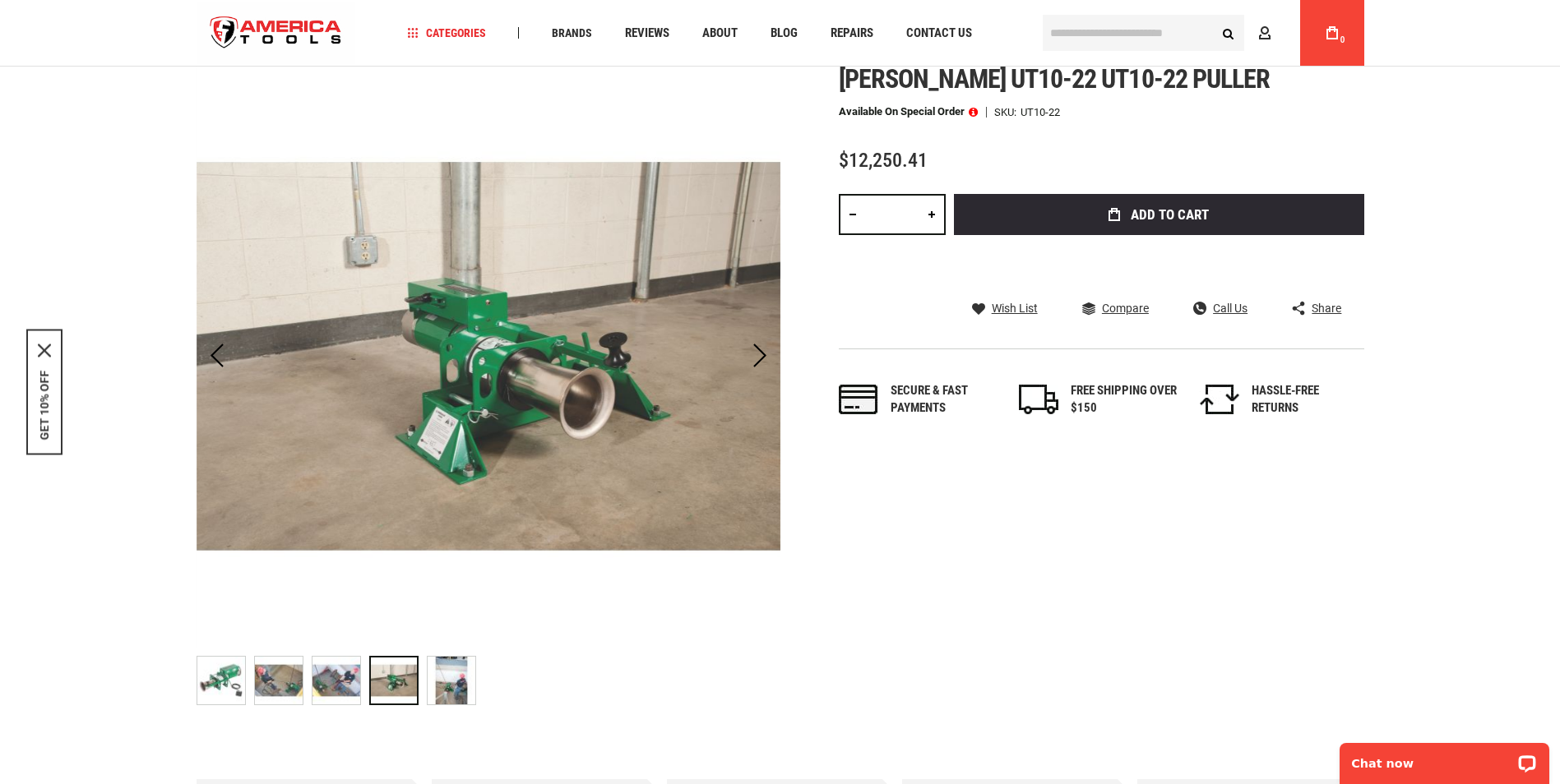
click at [455, 680] on img "GREENLEE UT10-22 UT10-22 PULLER" at bounding box center [452, 681] width 48 height 48
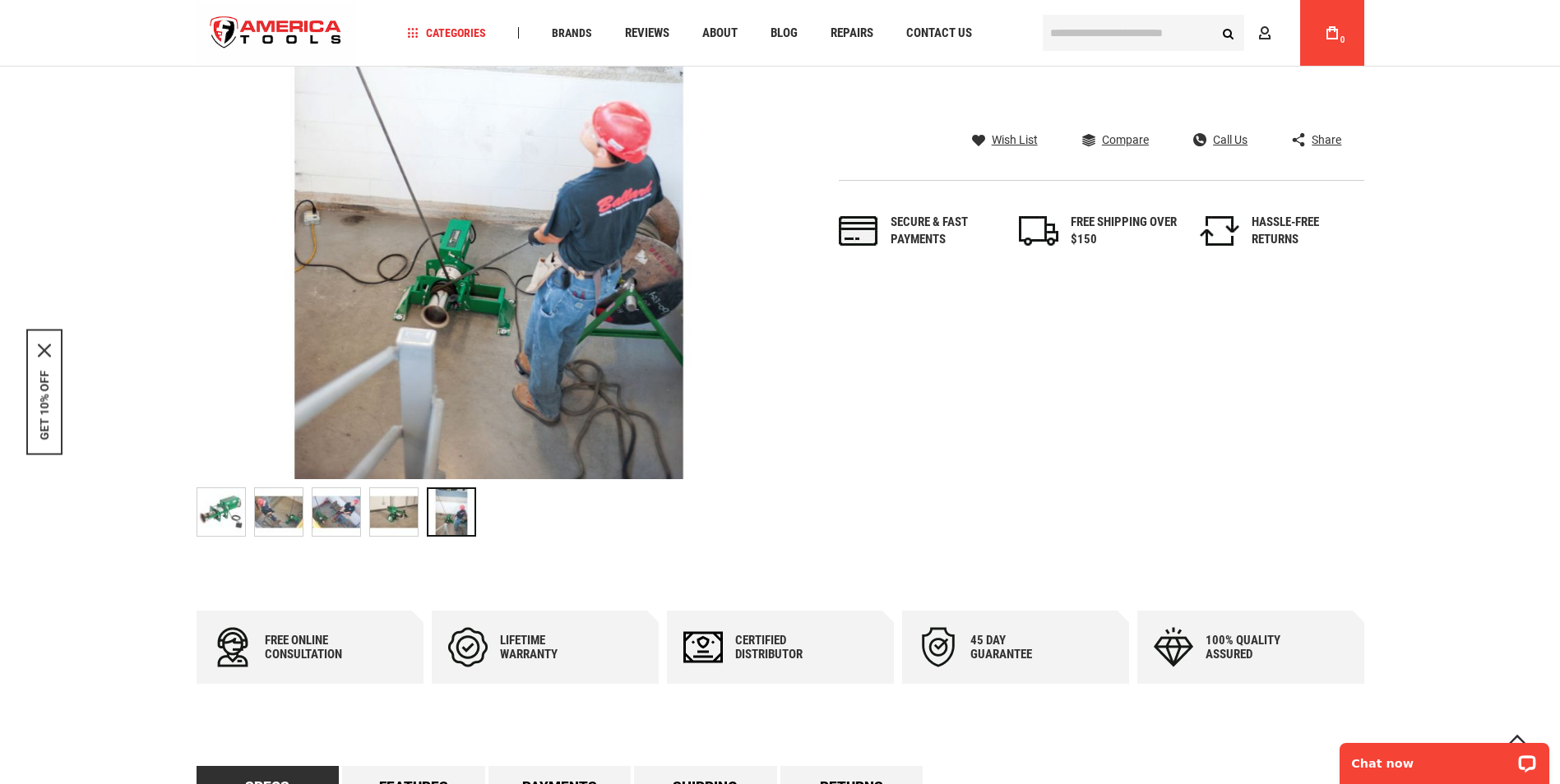
scroll to position [247, 0]
